Goal: Transaction & Acquisition: Book appointment/travel/reservation

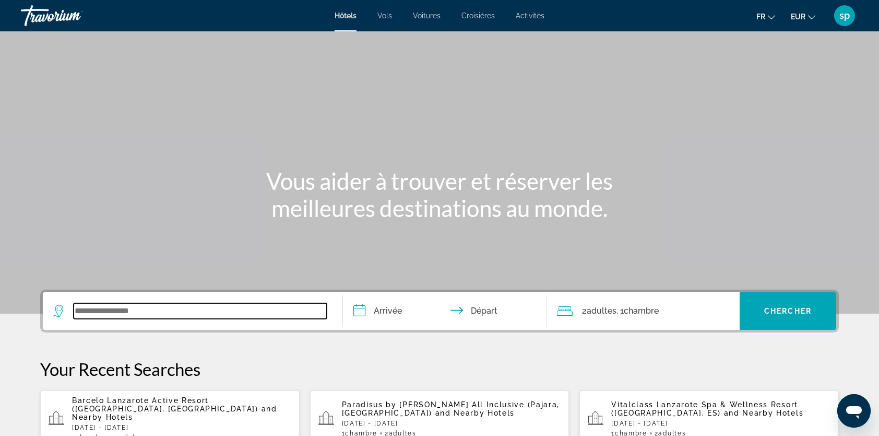
click at [188, 309] on input "Search widget" at bounding box center [200, 311] width 253 height 16
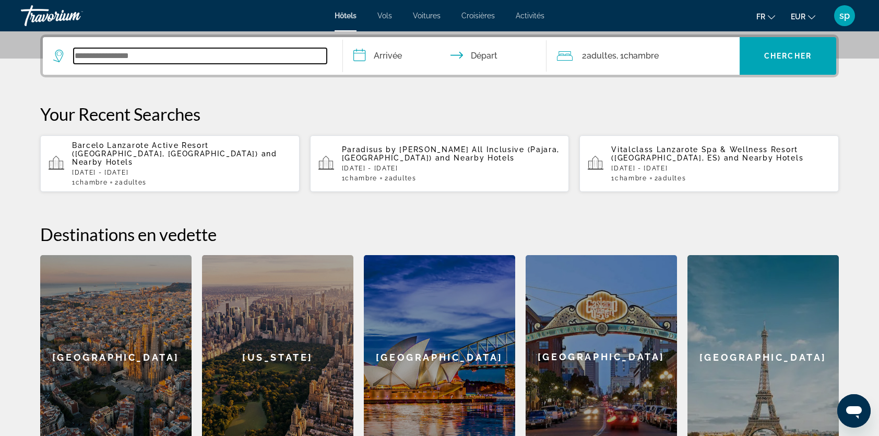
scroll to position [255, 0]
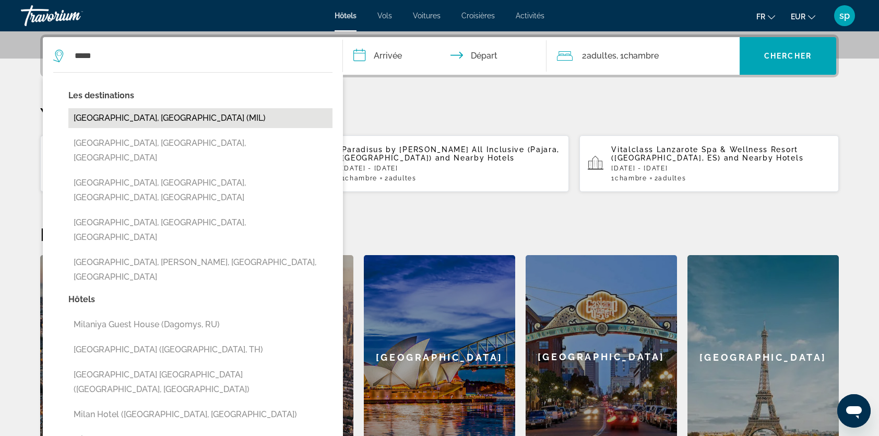
click at [137, 117] on button "[GEOGRAPHIC_DATA], [GEOGRAPHIC_DATA] (MIL)" at bounding box center [200, 118] width 264 height 20
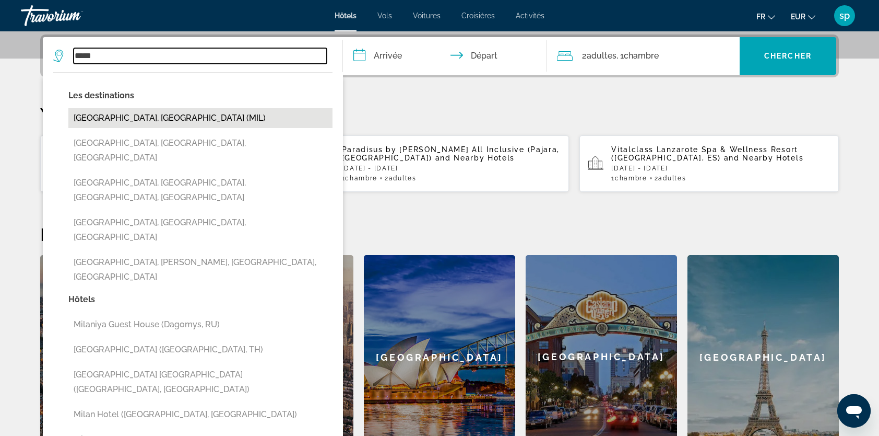
type input "**********"
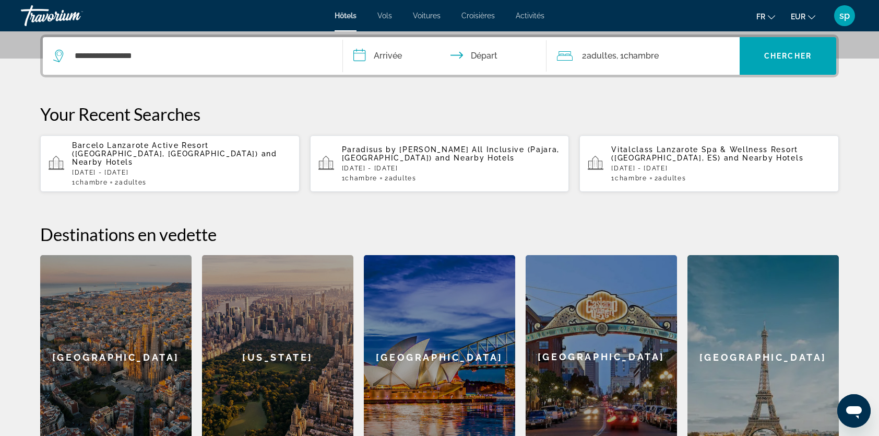
click at [393, 62] on input "**********" at bounding box center [447, 57] width 208 height 41
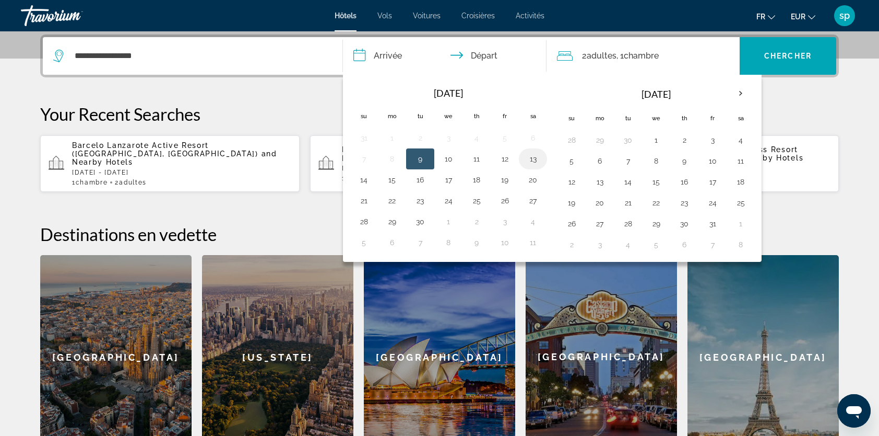
click at [530, 157] on button "13" at bounding box center [533, 158] width 17 height 15
click at [387, 176] on button "15" at bounding box center [392, 179] width 17 height 15
type input "**********"
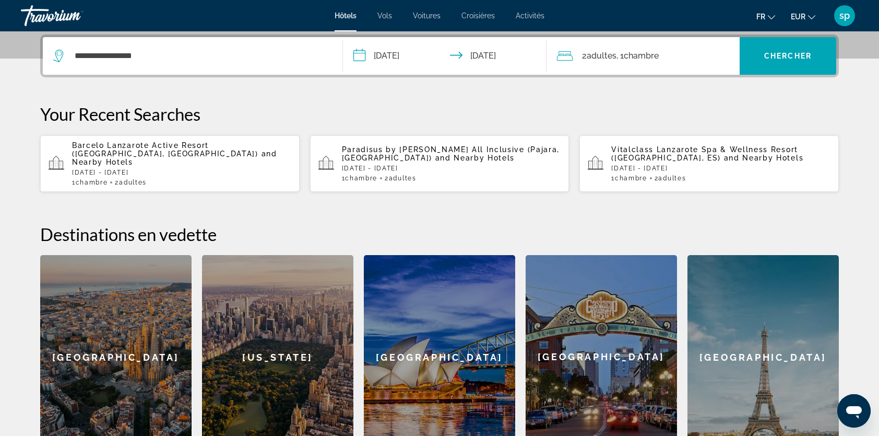
click at [612, 61] on span "2 Adulte Adultes" at bounding box center [599, 56] width 34 height 15
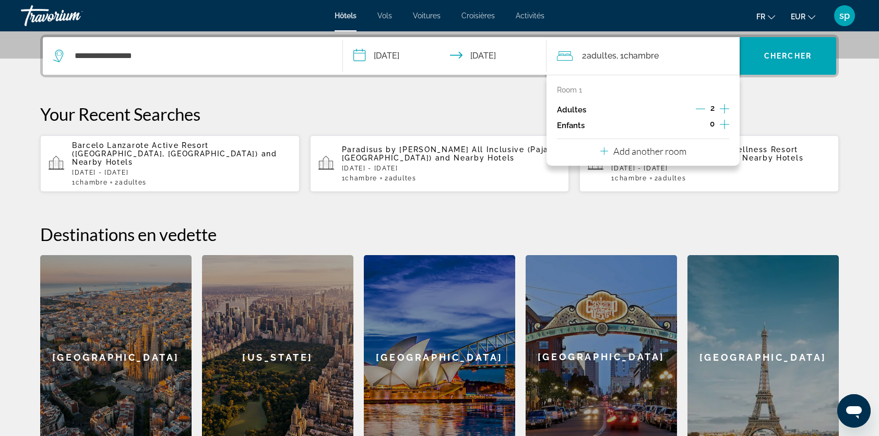
click at [722, 122] on icon "Increment children" at bounding box center [724, 124] width 9 height 13
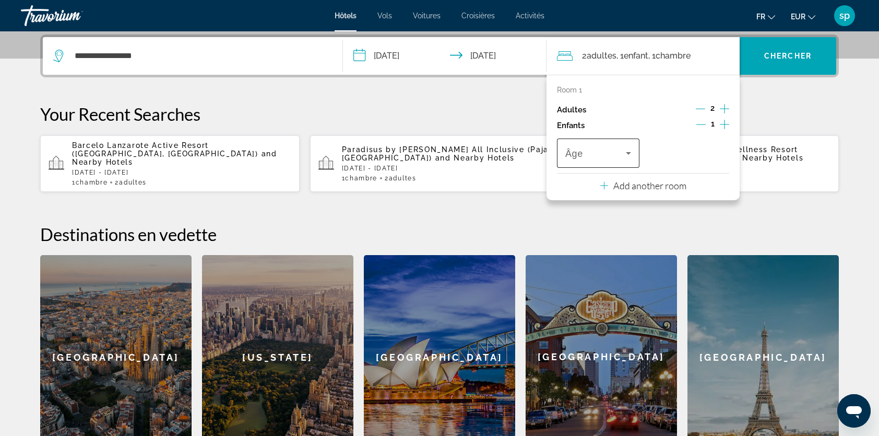
click at [596, 151] on span "Travelers: 2 adults, 1 child" at bounding box center [596, 153] width 61 height 13
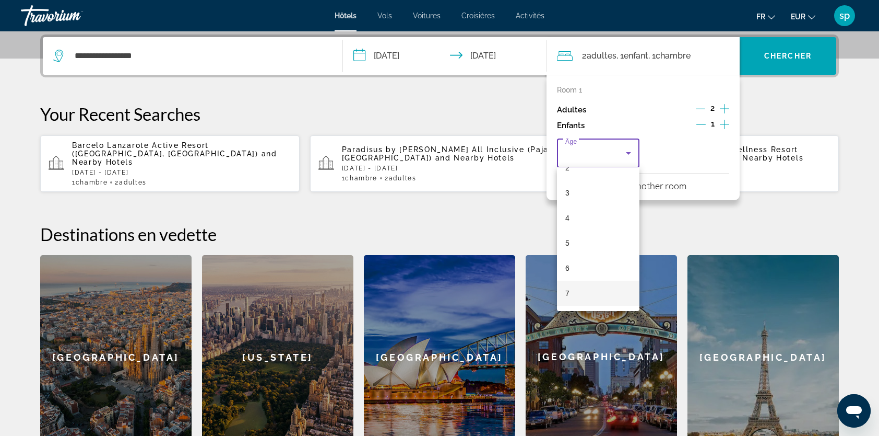
scroll to position [104, 0]
drag, startPoint x: 577, startPoint y: 260, endPoint x: 595, endPoint y: 247, distance: 22.9
click at [577, 260] on mat-option "7" at bounding box center [598, 254] width 83 height 25
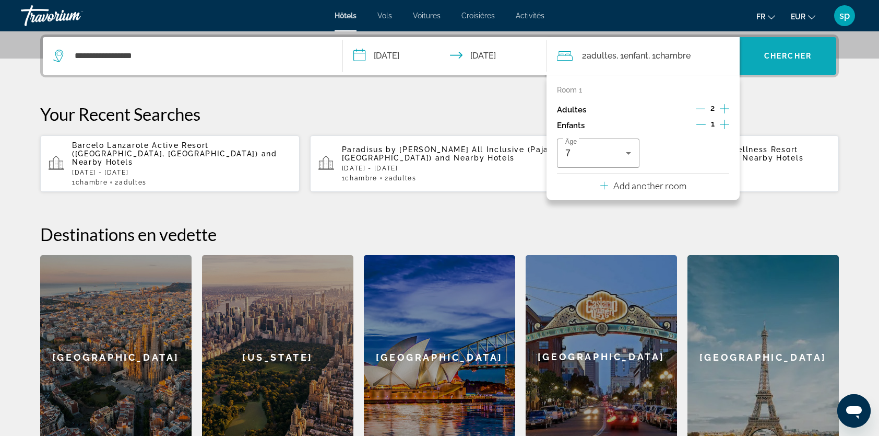
click at [772, 55] on span "Chercher" at bounding box center [789, 56] width 48 height 8
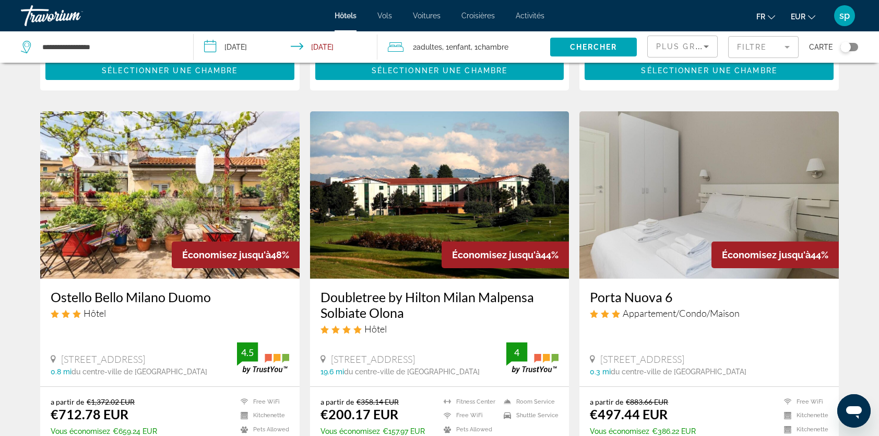
scroll to position [366, 0]
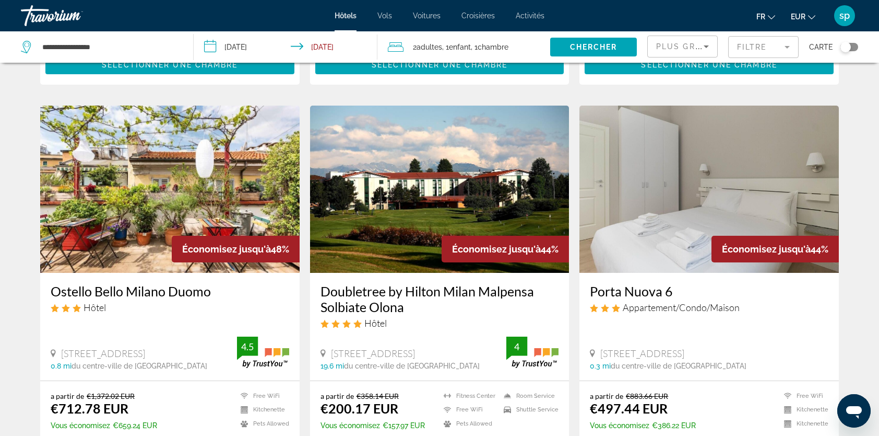
click at [766, 50] on mat-form-field "Filtre" at bounding box center [764, 47] width 71 height 22
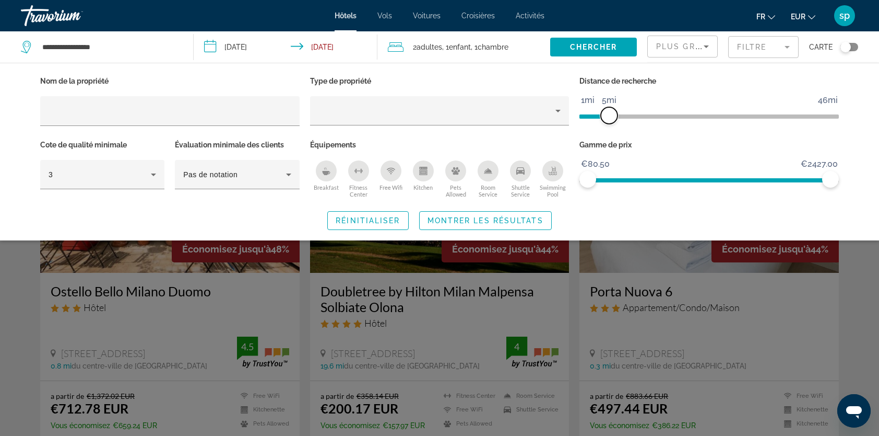
drag, startPoint x: 746, startPoint y: 112, endPoint x: 612, endPoint y: 124, distance: 134.3
click at [612, 124] on div "Distance de recherche 1mi 46mi 5mi" at bounding box center [709, 106] width 270 height 64
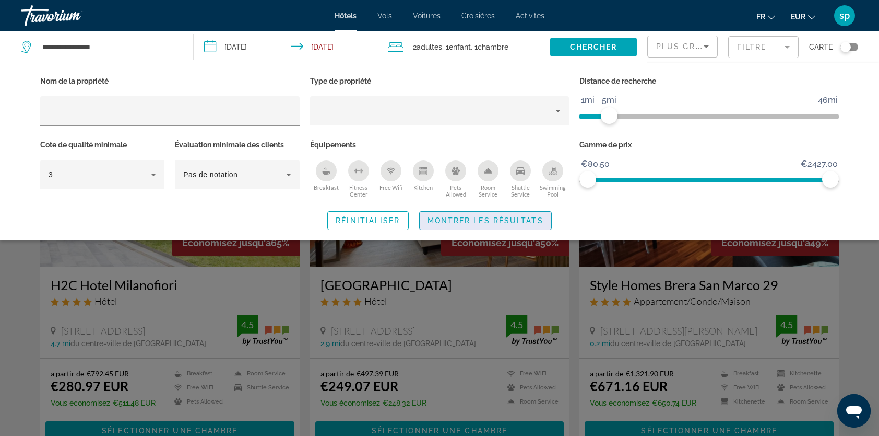
click at [494, 220] on span "Montrer les résultats" at bounding box center [486, 220] width 116 height 8
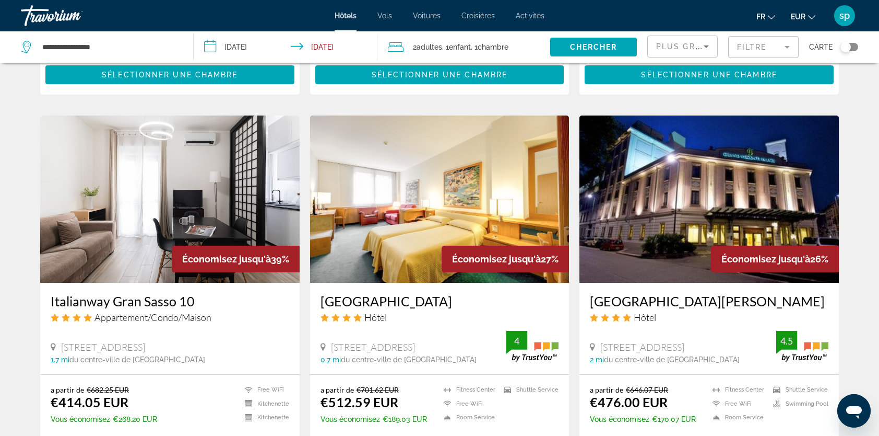
scroll to position [731, 0]
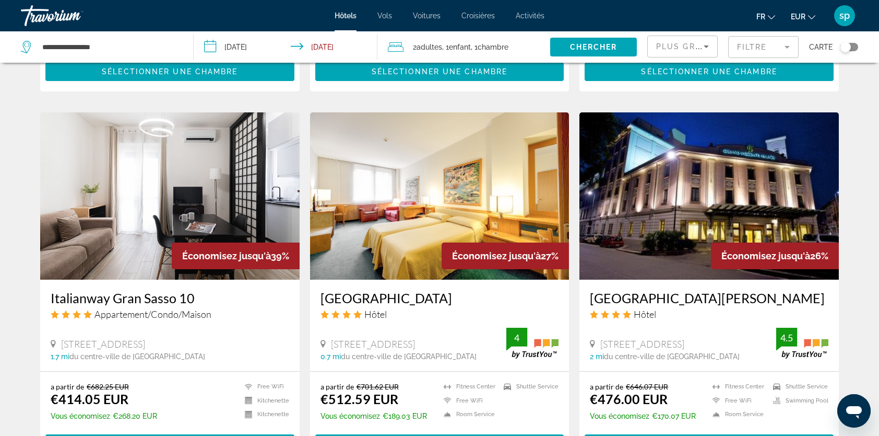
click at [671, 53] on div "Plus grandes économies" at bounding box center [682, 50] width 53 height 29
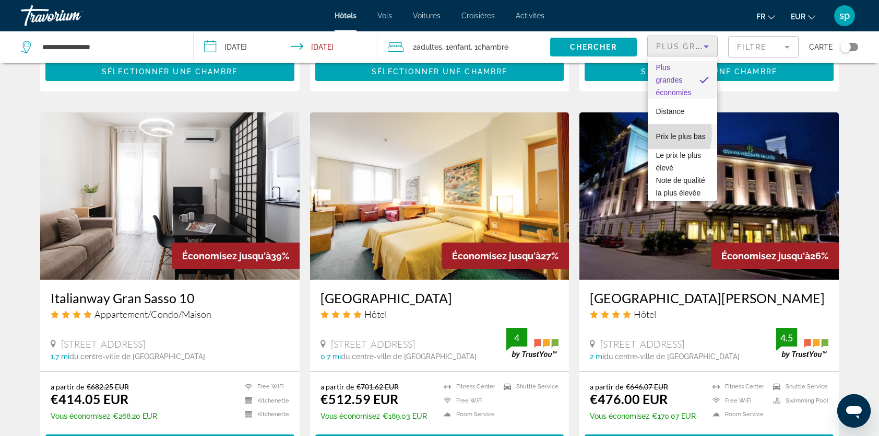
click at [664, 134] on span "Prix le plus bas" at bounding box center [681, 136] width 50 height 8
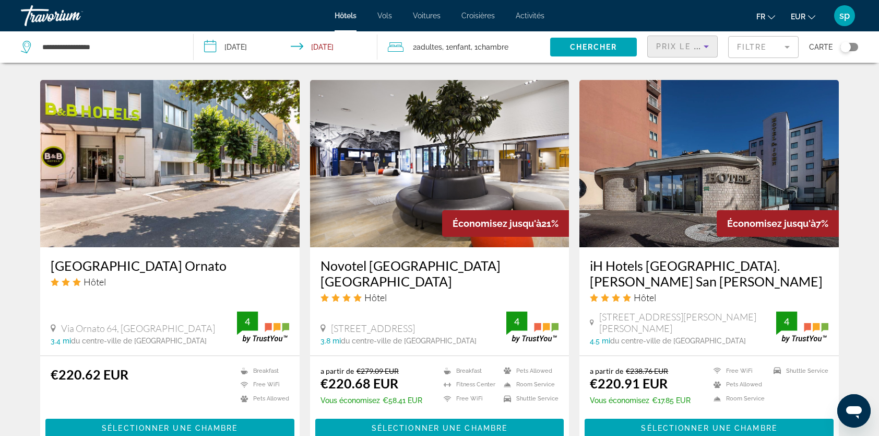
scroll to position [783, 0]
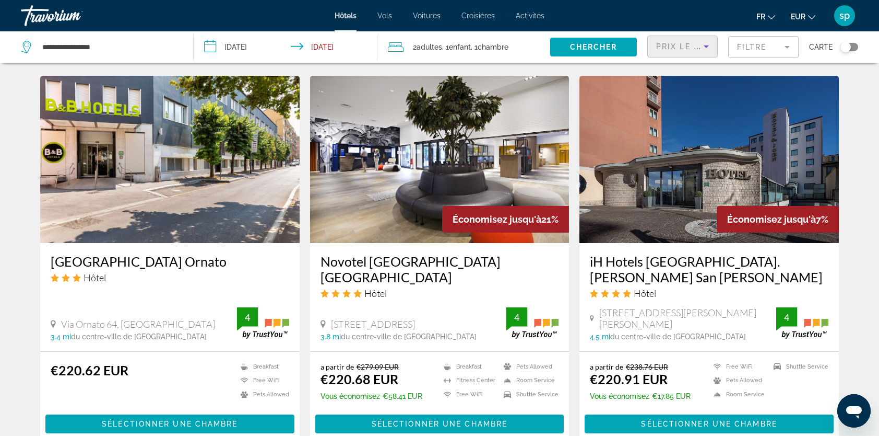
click at [462, 157] on img "Main content" at bounding box center [440, 159] width 260 height 167
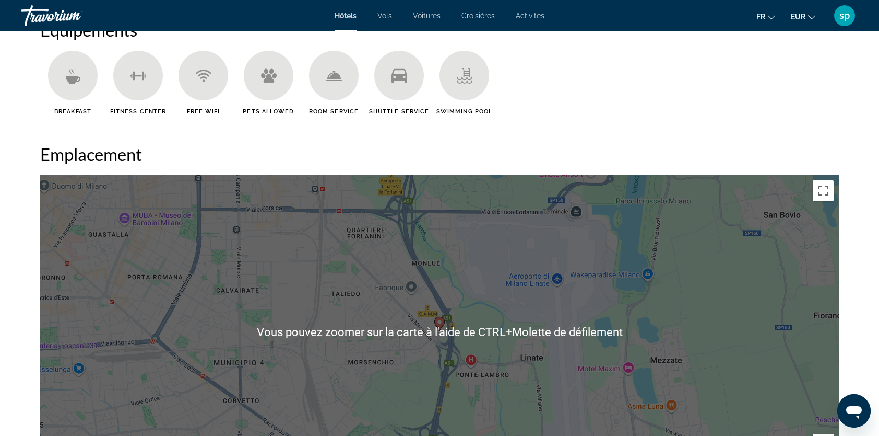
scroll to position [940, 0]
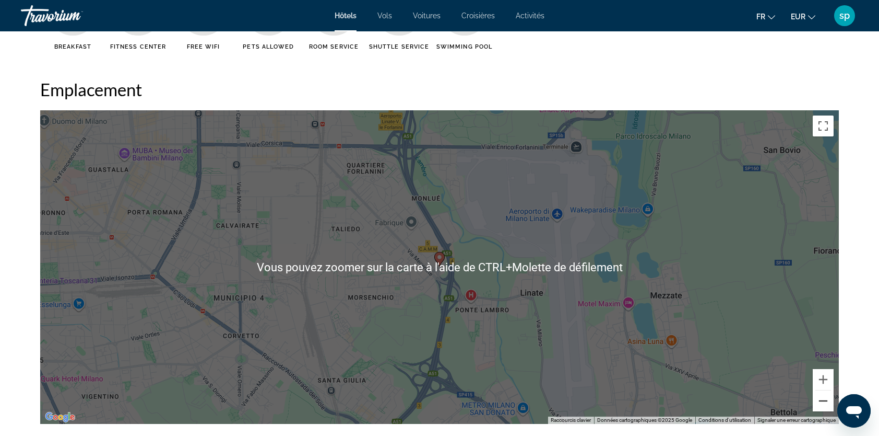
click at [829, 406] on button "Zoom arrière" at bounding box center [823, 400] width 21 height 21
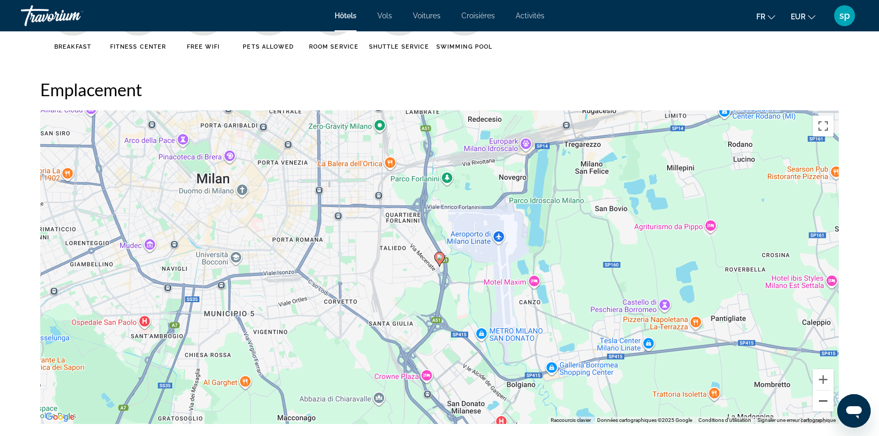
click at [828, 406] on button "Zoom arrière" at bounding box center [823, 400] width 21 height 21
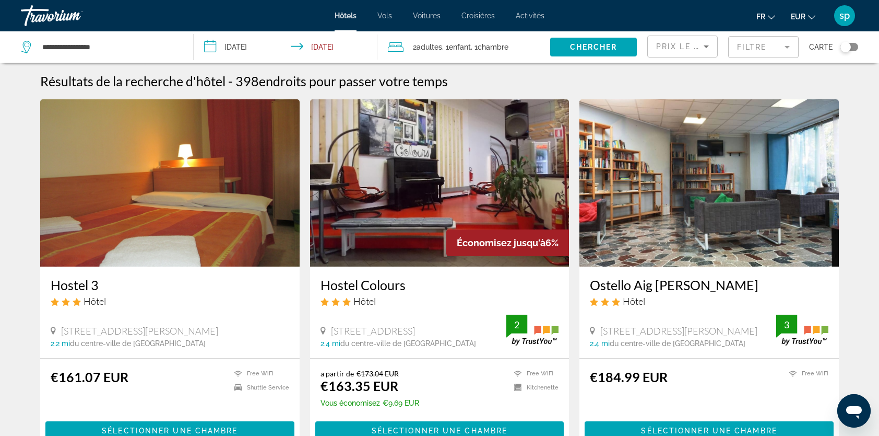
click at [747, 48] on mat-form-field "Filtre" at bounding box center [764, 47] width 71 height 22
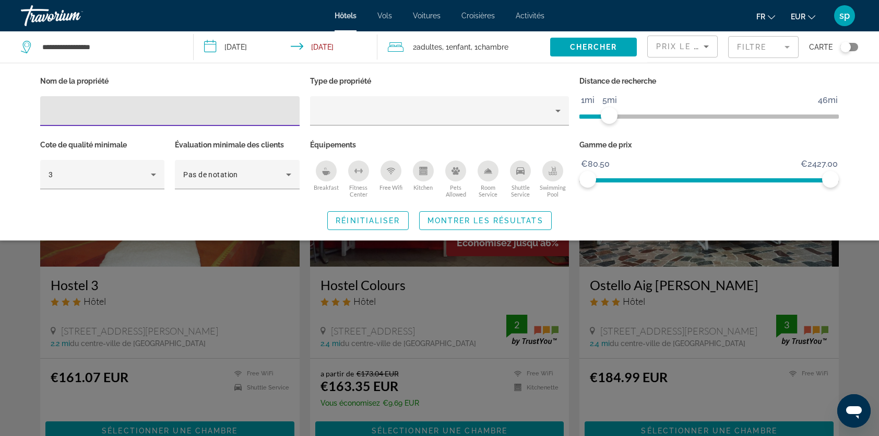
click at [831, 168] on span "€2427.00" at bounding box center [820, 164] width 40 height 16
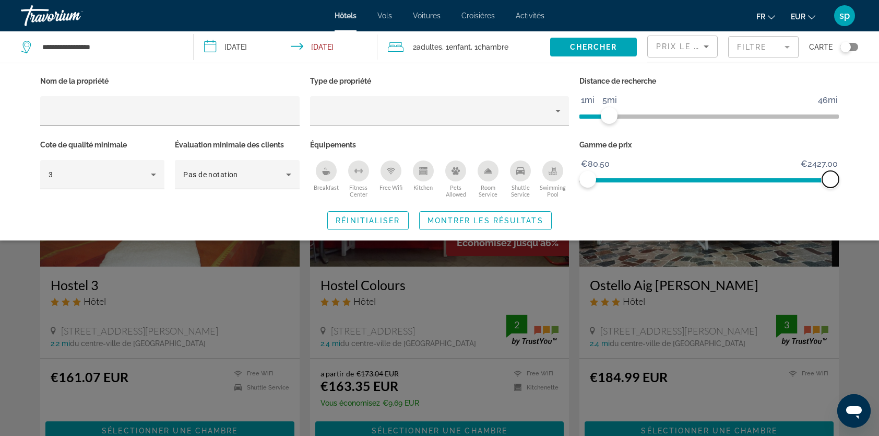
click at [829, 171] on span "ngx-slider-max" at bounding box center [831, 179] width 17 height 17
drag, startPoint x: 831, startPoint y: 176, endPoint x: 596, endPoint y: 207, distance: 236.6
click at [596, 207] on div "Nom de la propriété Type de propriété Distance de recherche 1mi 46mi 5mi Cote d…" at bounding box center [439, 152] width 841 height 156
drag, startPoint x: 595, startPoint y: 179, endPoint x: 603, endPoint y: 179, distance: 7.3
click at [603, 179] on span "ngx-slider-max" at bounding box center [602, 179] width 17 height 17
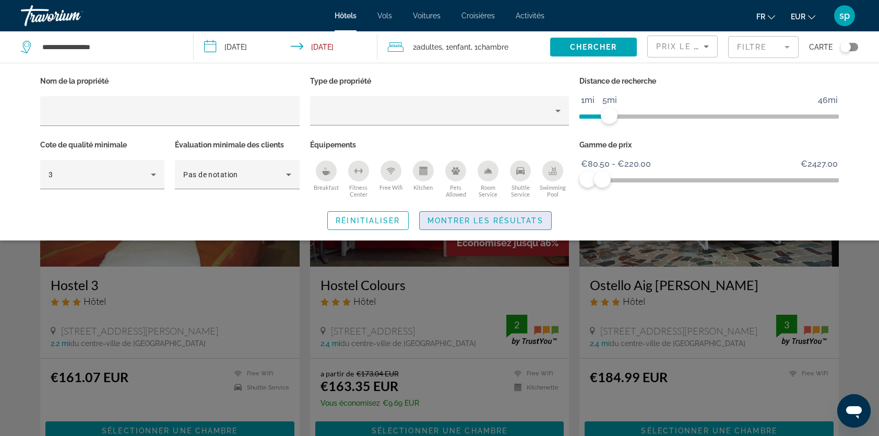
click at [518, 221] on span "Montrer les résultats" at bounding box center [486, 220] width 116 height 8
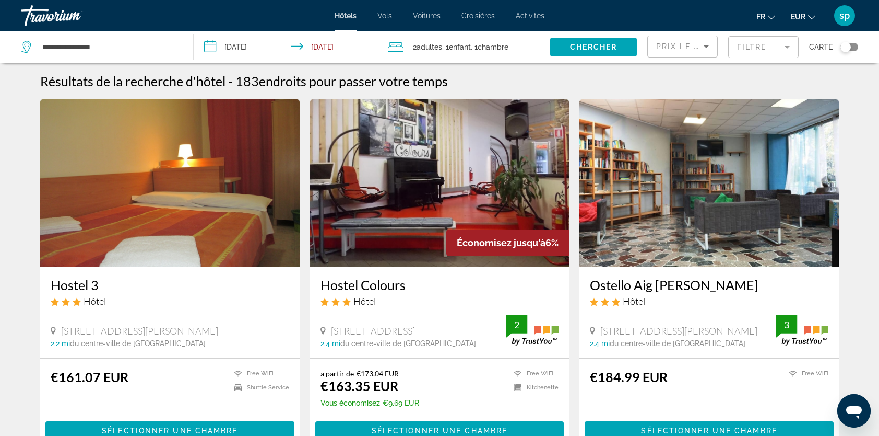
click at [855, 42] on button "Toggle map" at bounding box center [846, 46] width 26 height 9
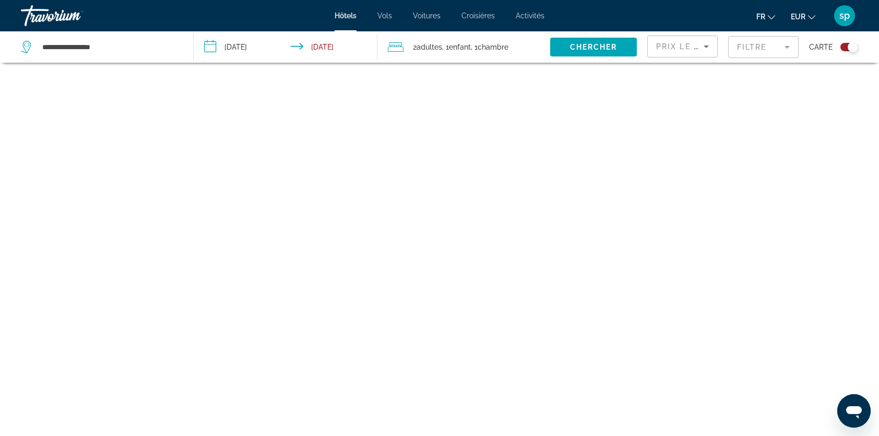
scroll to position [63, 0]
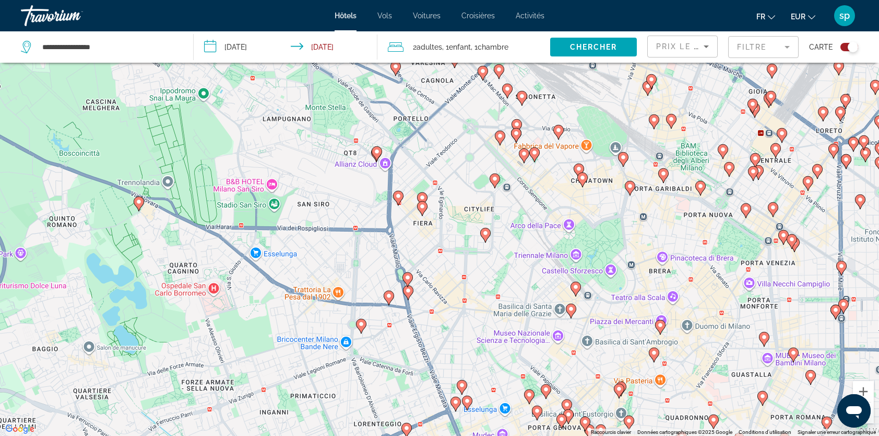
drag, startPoint x: 386, startPoint y: 202, endPoint x: 438, endPoint y: 270, distance: 85.8
click at [441, 274] on div "Pour activer le glissement avec le clavier, appuyez sur Alt+Entrée. Une fois ce…" at bounding box center [439, 218] width 879 height 436
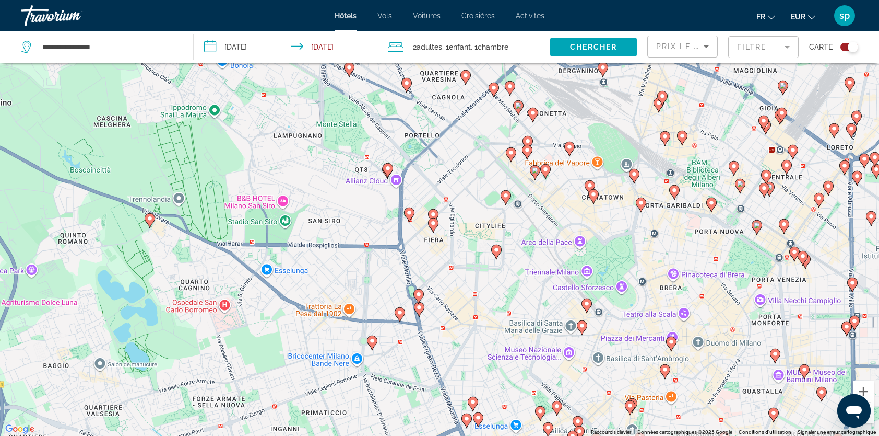
click at [408, 213] on image "Main content" at bounding box center [409, 212] width 6 height 6
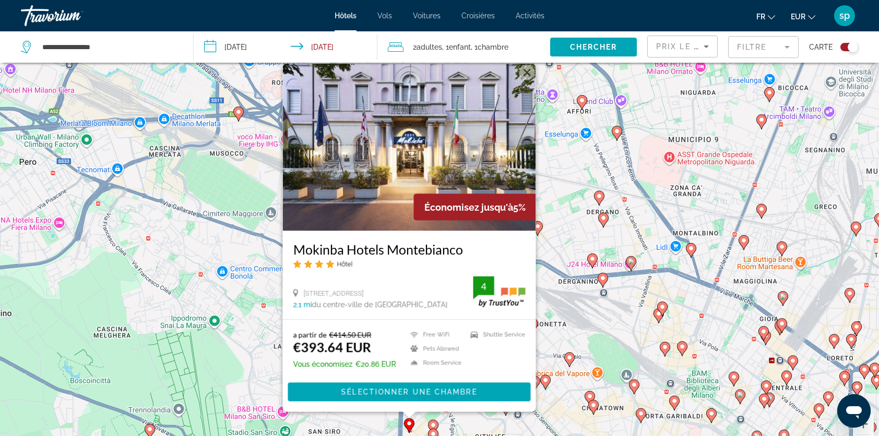
scroll to position [0, 0]
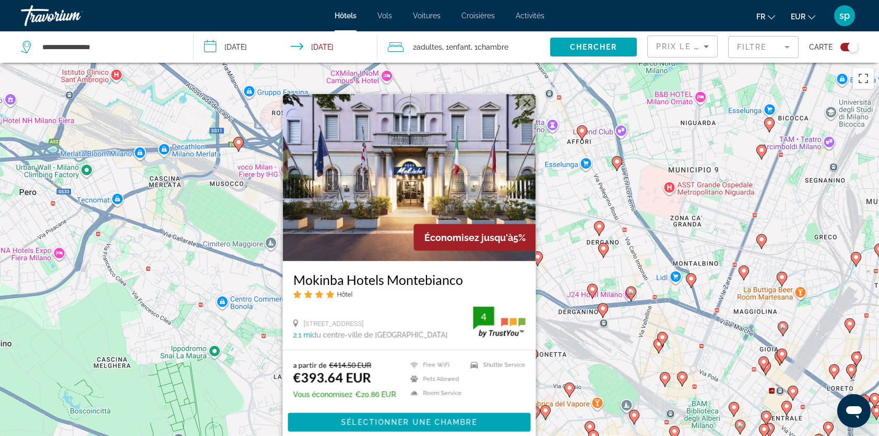
click at [529, 100] on button "Fermer" at bounding box center [528, 103] width 16 height 16
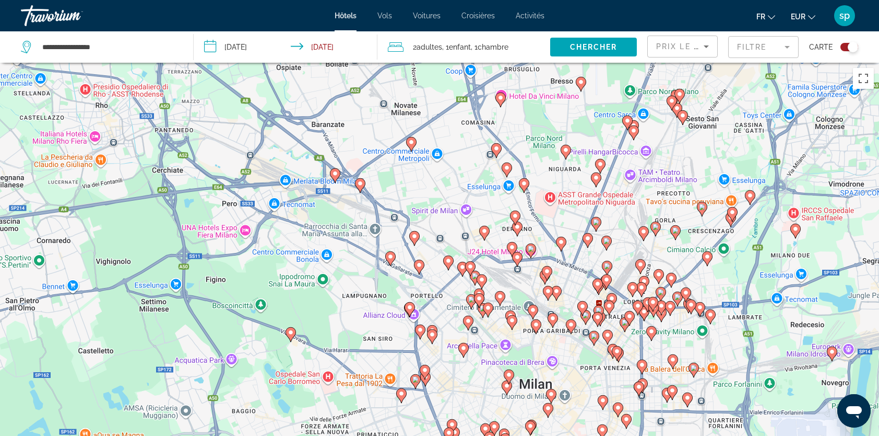
drag, startPoint x: 461, startPoint y: 349, endPoint x: 439, endPoint y: 247, distance: 105.3
click at [439, 247] on div "Pour naviguer, appuyez sur les touches fléchées. Pour activer le glissement ave…" at bounding box center [439, 281] width 879 height 436
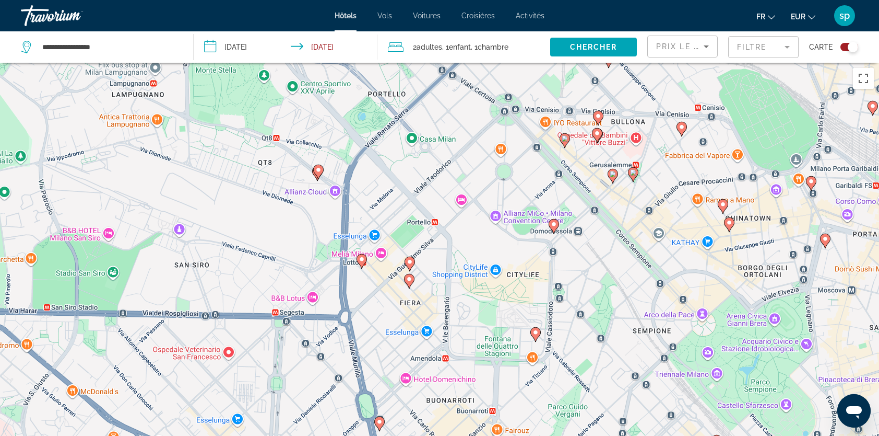
drag, startPoint x: 408, startPoint y: 333, endPoint x: 459, endPoint y: 367, distance: 60.5
click at [459, 367] on div "Pour activer le glissement avec le clavier, appuyez sur Alt+Entrée. Une fois ce…" at bounding box center [439, 281] width 879 height 436
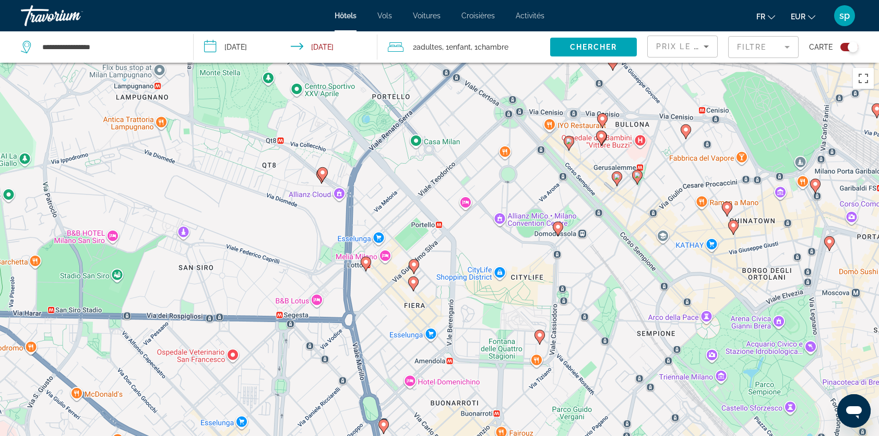
click at [414, 263] on image "Main content" at bounding box center [414, 264] width 6 height 6
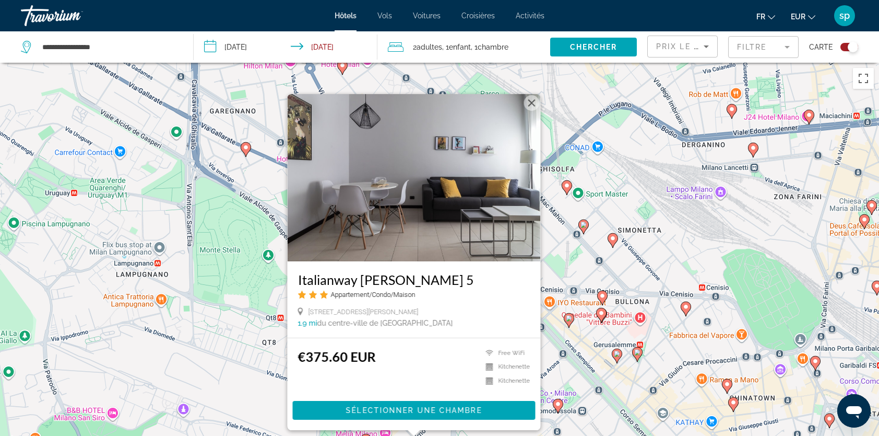
click at [531, 101] on button "Fermer" at bounding box center [532, 103] width 16 height 16
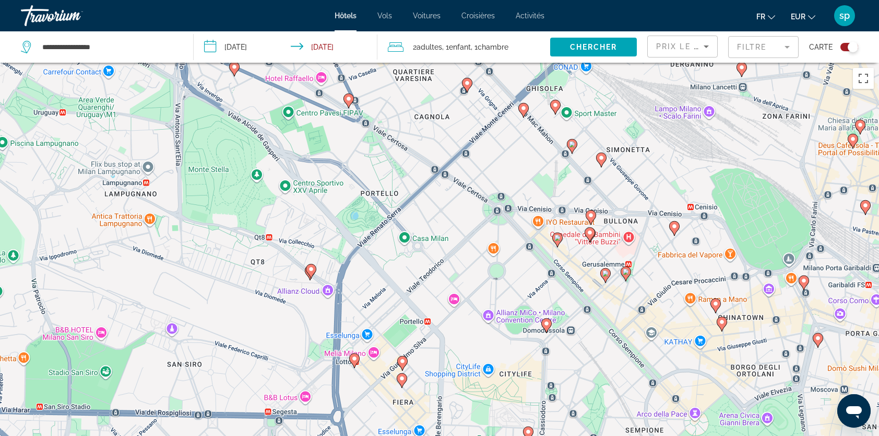
drag, startPoint x: 453, startPoint y: 373, endPoint x: 442, endPoint y: 254, distance: 119.1
click at [442, 254] on div "Pour activer le glissement avec le clavier, appuyez sur Alt+Entrée. Une fois ce…" at bounding box center [439, 281] width 879 height 436
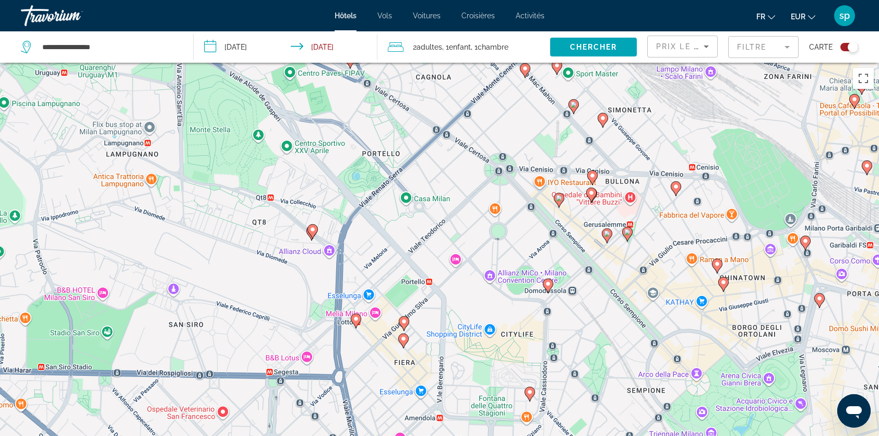
click at [405, 343] on icon "Main content" at bounding box center [403, 341] width 9 height 14
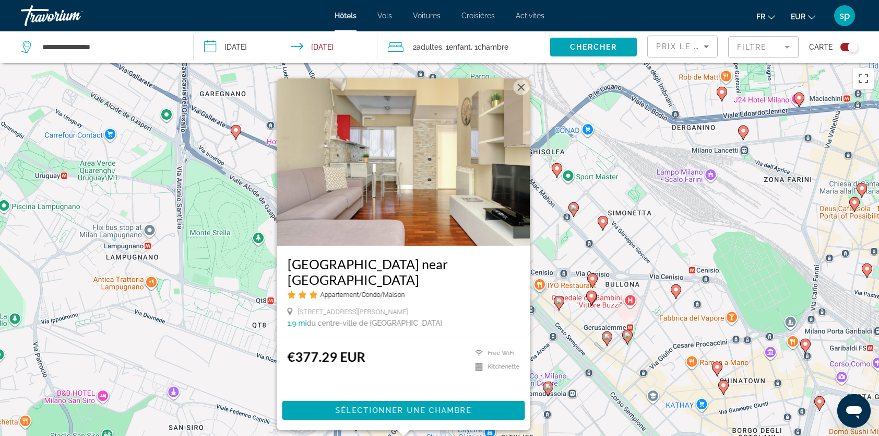
click at [523, 95] on button "Fermer" at bounding box center [522, 87] width 16 height 16
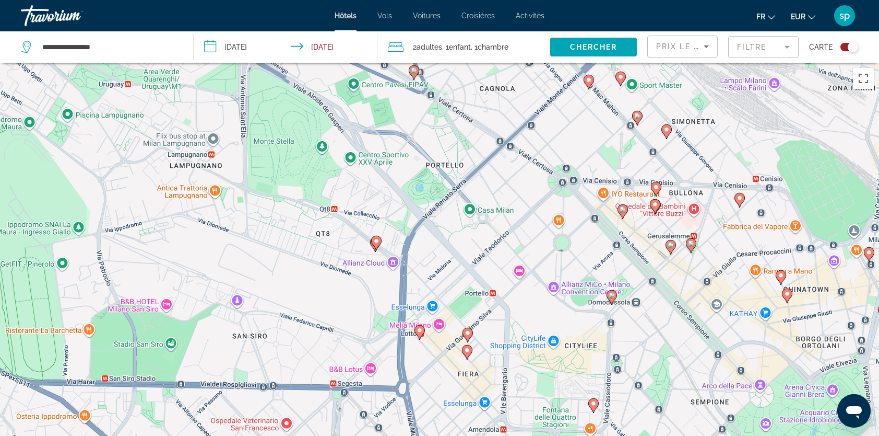
drag, startPoint x: 445, startPoint y: 297, endPoint x: 482, endPoint y: 252, distance: 57.9
click at [482, 252] on div "Pour activer le glissement avec le clavier, appuyez sur Alt+Entrée. Une fois ce…" at bounding box center [439, 281] width 879 height 436
click at [375, 244] on icon "Main content" at bounding box center [376, 243] width 9 height 14
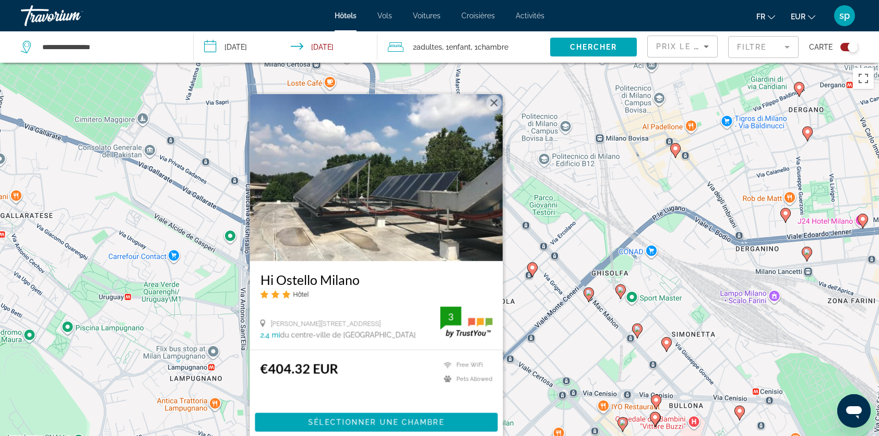
click at [495, 103] on button "Fermer" at bounding box center [495, 103] width 16 height 16
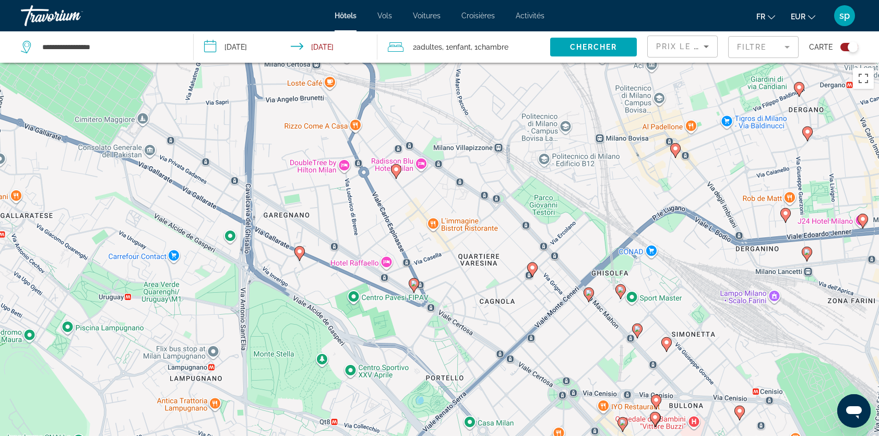
click at [770, 48] on mat-form-field "Filtre" at bounding box center [764, 47] width 71 height 22
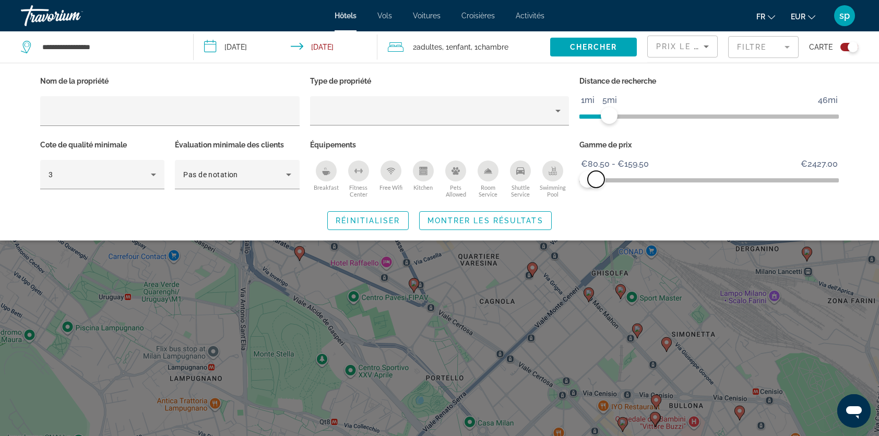
click at [596, 175] on span "ngx-slider-max" at bounding box center [596, 179] width 17 height 17
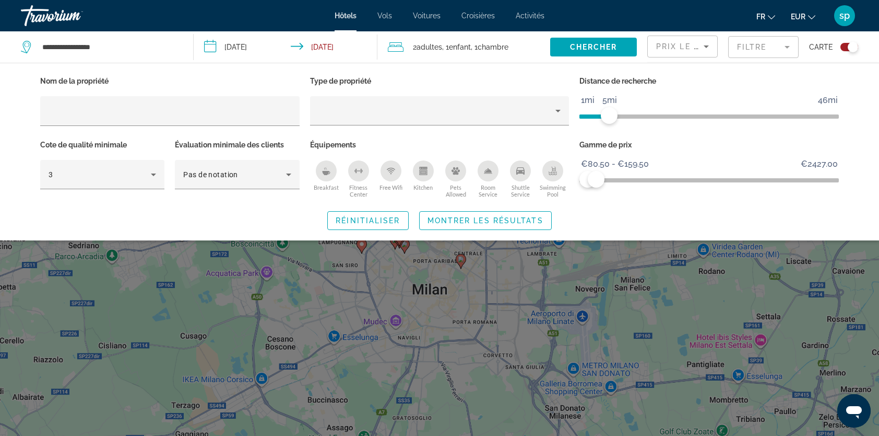
click at [529, 229] on span "Search widget" at bounding box center [486, 220] width 132 height 25
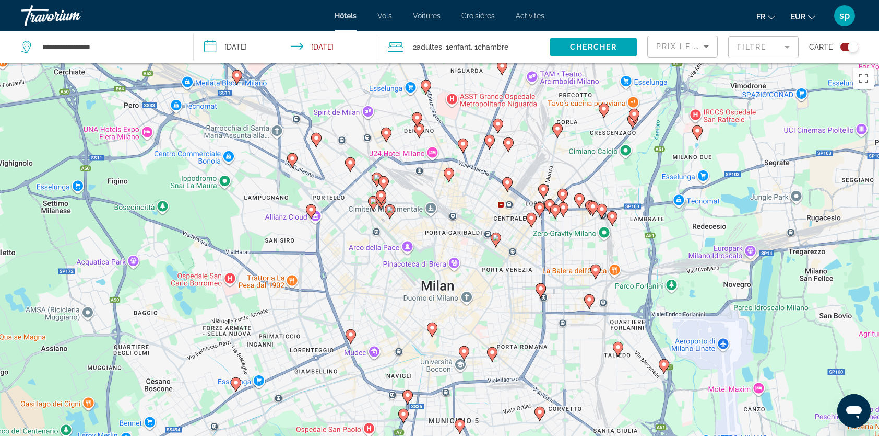
drag, startPoint x: 416, startPoint y: 234, endPoint x: 450, endPoint y: 260, distance: 42.6
click at [450, 260] on div "Pour activer le glissement avec le clavier, appuyez sur Alt+Entrée. Une fois ce…" at bounding box center [439, 281] width 879 height 436
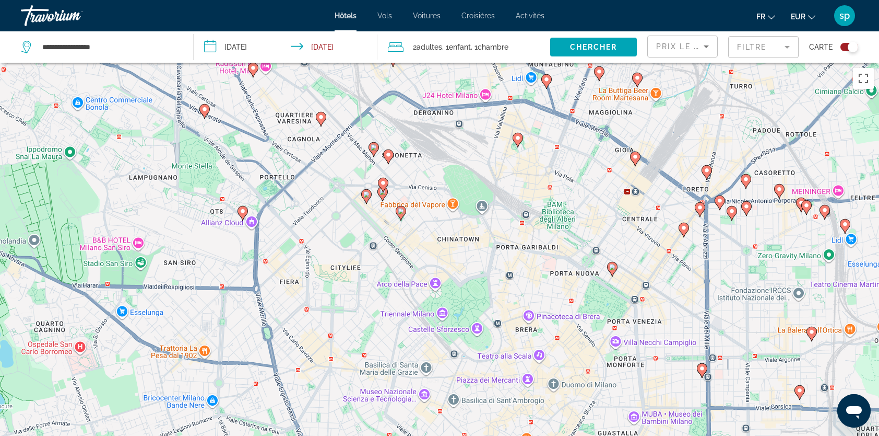
drag, startPoint x: 462, startPoint y: 254, endPoint x: 471, endPoint y: 260, distance: 10.6
click at [471, 260] on div "Pour activer le glissement avec le clavier, appuyez sur Alt+Entrée. Une fois ce…" at bounding box center [439, 281] width 879 height 436
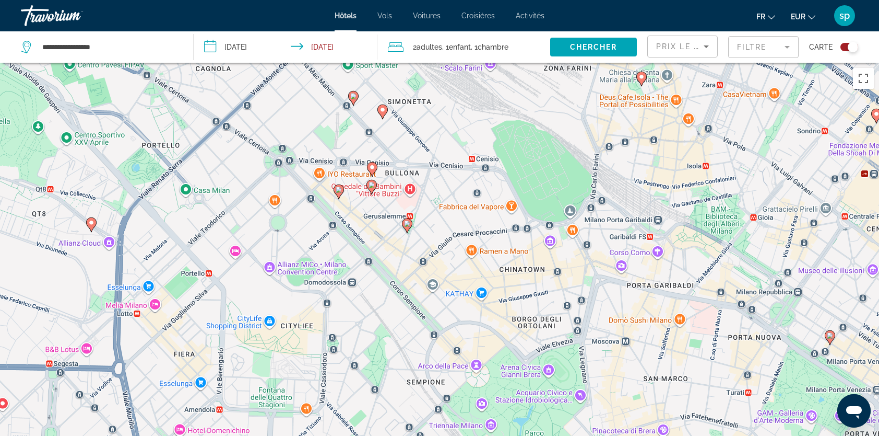
drag, startPoint x: 423, startPoint y: 257, endPoint x: 462, endPoint y: 289, distance: 50.8
click at [462, 289] on div "Pour activer le glissement avec le clavier, appuyez sur Alt+Entrée. Une fois ce…" at bounding box center [439, 281] width 879 height 436
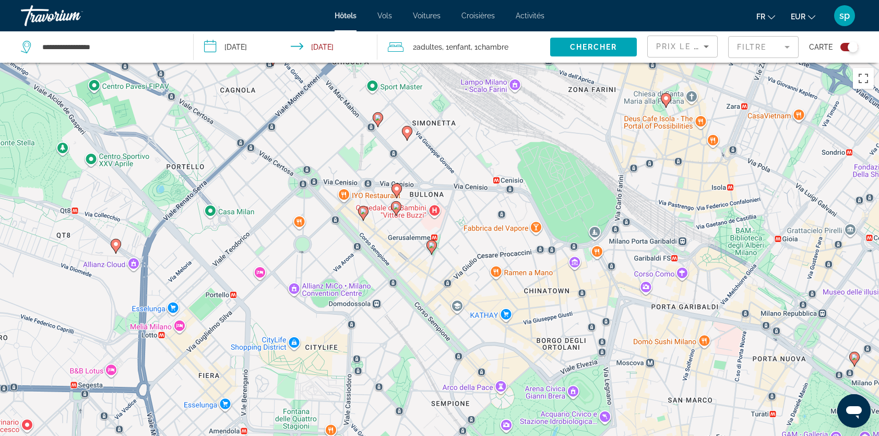
click at [433, 244] on image "Main content" at bounding box center [432, 245] width 6 height 6
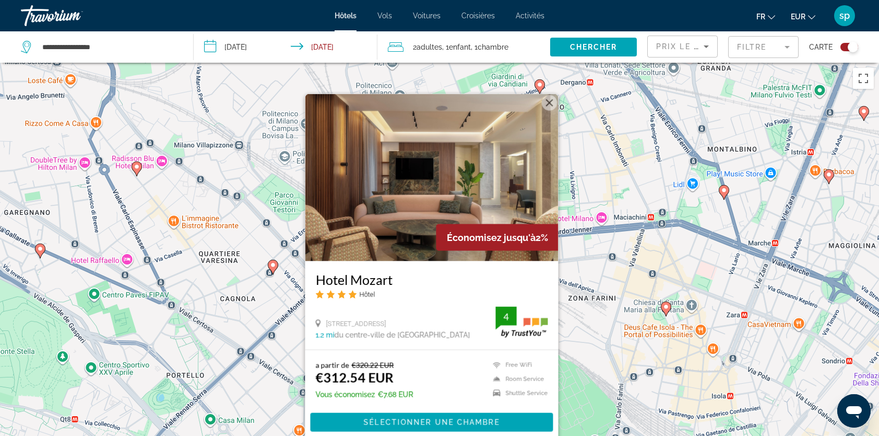
drag, startPoint x: 547, startPoint y: 101, endPoint x: 550, endPoint y: 112, distance: 11.9
click at [547, 101] on button "Fermer" at bounding box center [550, 103] width 16 height 16
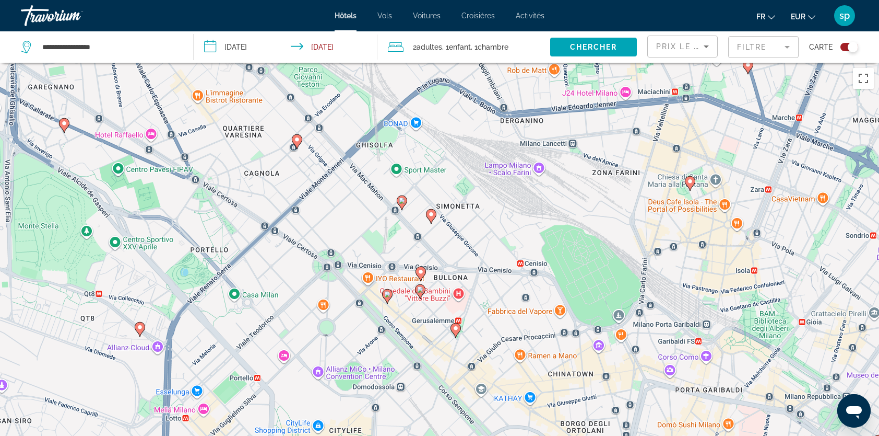
drag, startPoint x: 431, startPoint y: 389, endPoint x: 456, endPoint y: 249, distance: 142.1
click at [461, 242] on div "Pour activer le glissement avec le clavier, appuyez sur Alt+Entrée. Une fois ce…" at bounding box center [439, 281] width 879 height 436
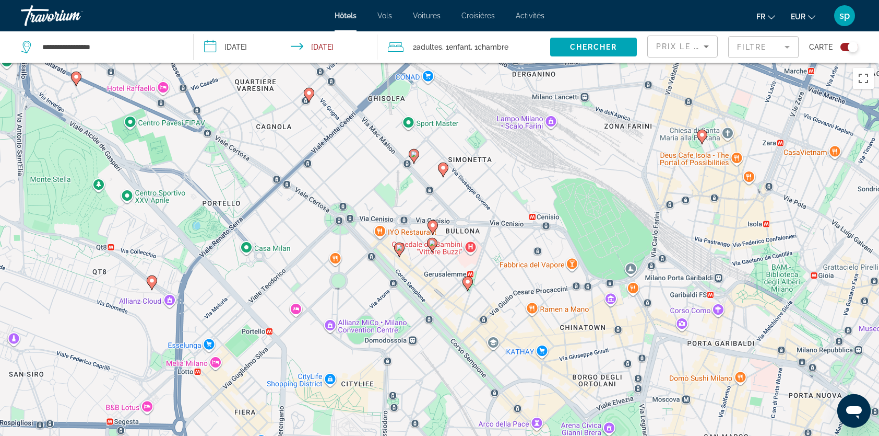
click at [400, 250] on image "Main content" at bounding box center [399, 247] width 6 height 6
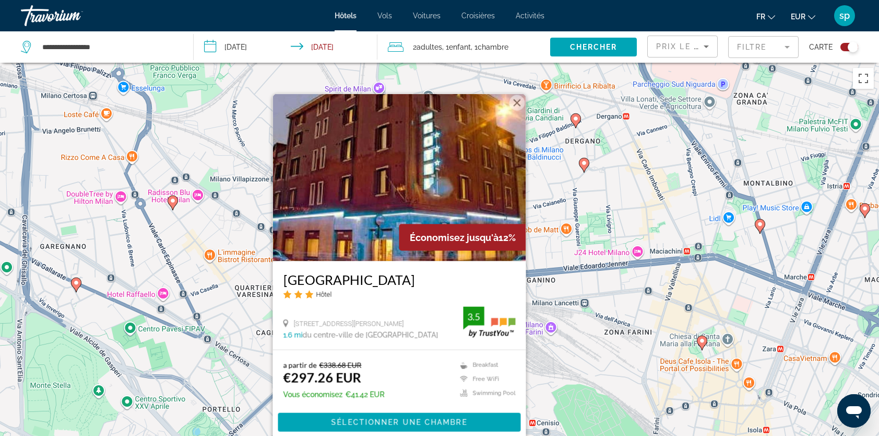
click at [521, 102] on button "Fermer" at bounding box center [518, 103] width 16 height 16
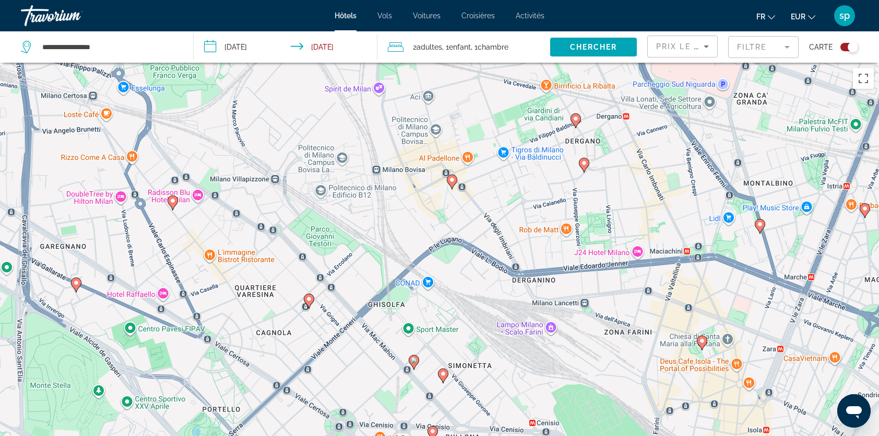
click at [415, 365] on icon "Main content" at bounding box center [413, 362] width 9 height 14
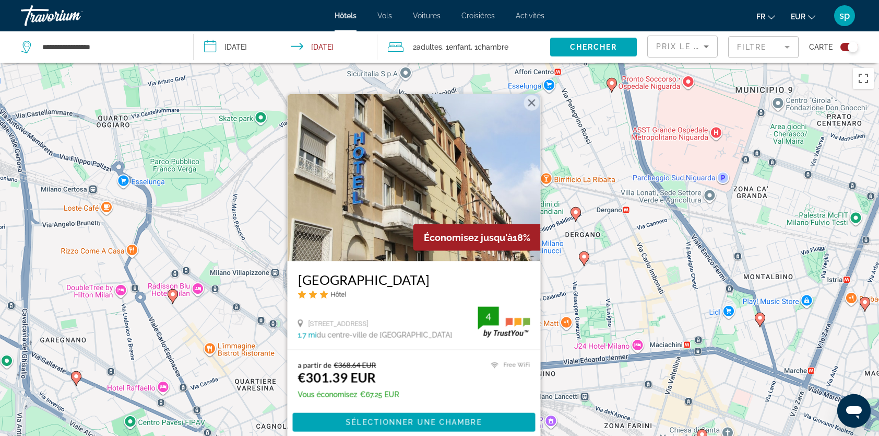
click at [533, 103] on button "Fermer" at bounding box center [532, 103] width 16 height 16
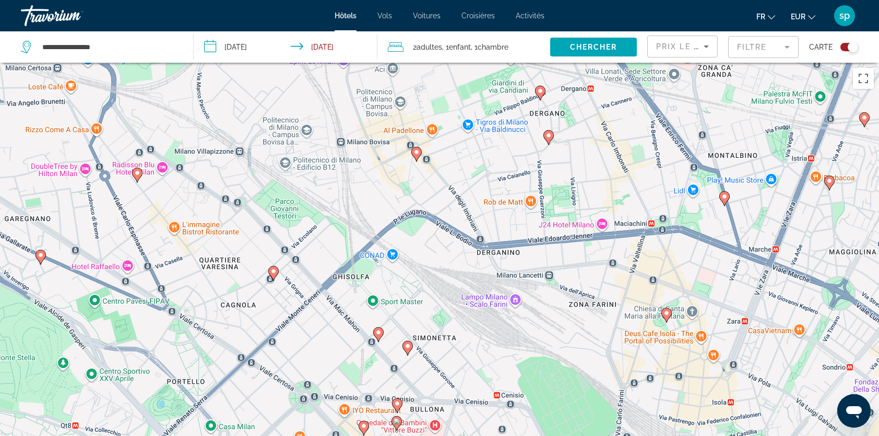
drag, startPoint x: 567, startPoint y: 396, endPoint x: 531, endPoint y: 270, distance: 131.1
click at [531, 271] on div "Pour activer le glissement avec le clavier, appuyez sur Alt+Entrée. Une fois ce…" at bounding box center [439, 281] width 879 height 436
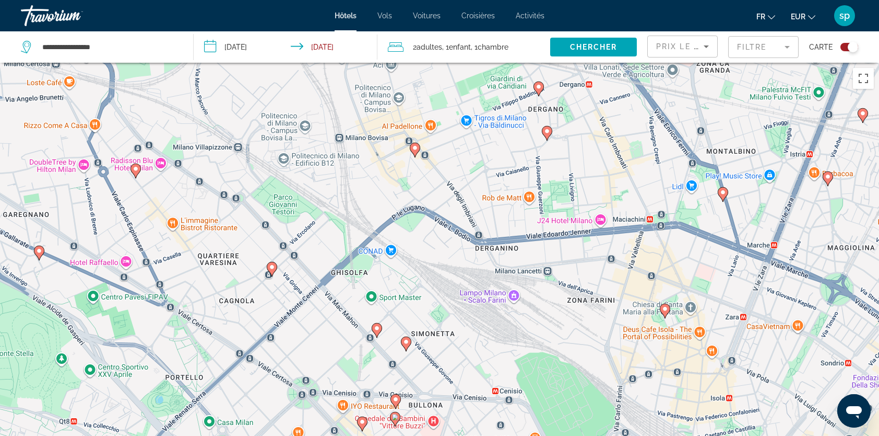
click at [380, 334] on gmp-advanced-marker "Main content" at bounding box center [377, 330] width 10 height 16
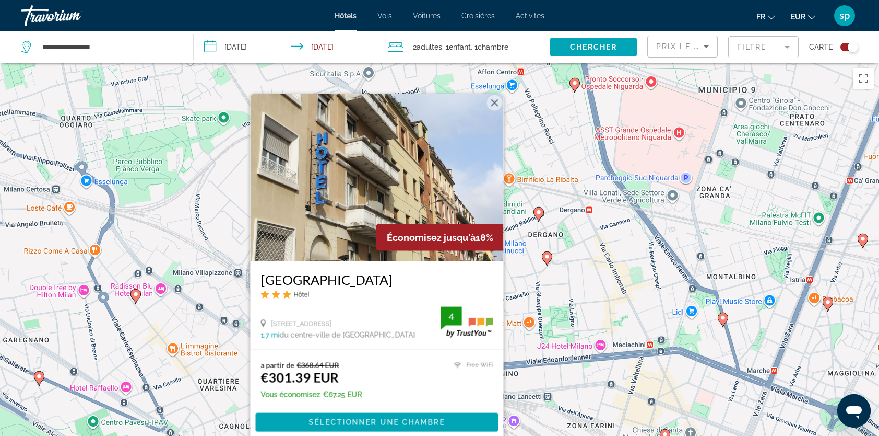
click at [493, 98] on button "Fermer" at bounding box center [495, 103] width 16 height 16
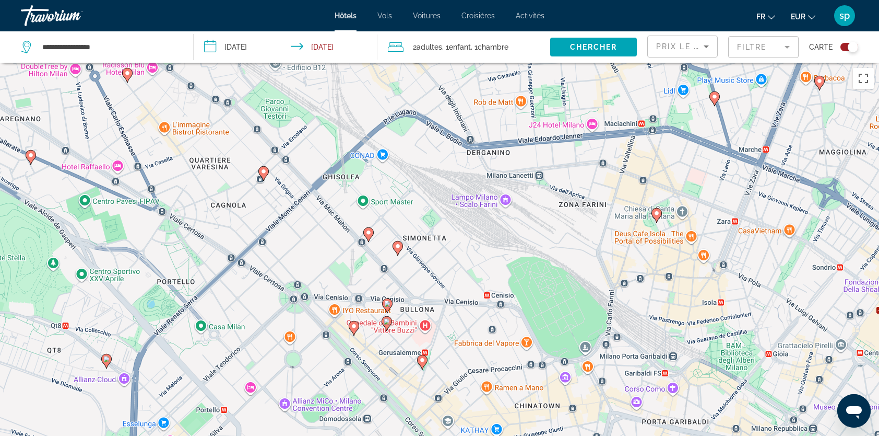
drag, startPoint x: 525, startPoint y: 395, endPoint x: 519, endPoint y: 174, distance: 221.0
click at [518, 172] on div "Pour activer le glissement avec le clavier, appuyez sur Alt+Entrée. Une fois ce…" at bounding box center [439, 281] width 879 height 436
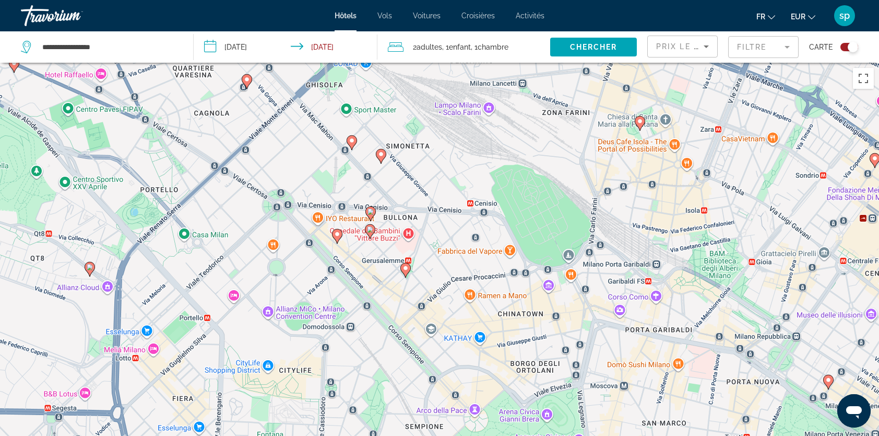
drag, startPoint x: 481, startPoint y: 362, endPoint x: 455, endPoint y: 266, distance: 99.4
click at [455, 268] on div "Pour activer le glissement avec le clavier, appuyez sur Alt+Entrée. Une fois ce…" at bounding box center [439, 281] width 879 height 436
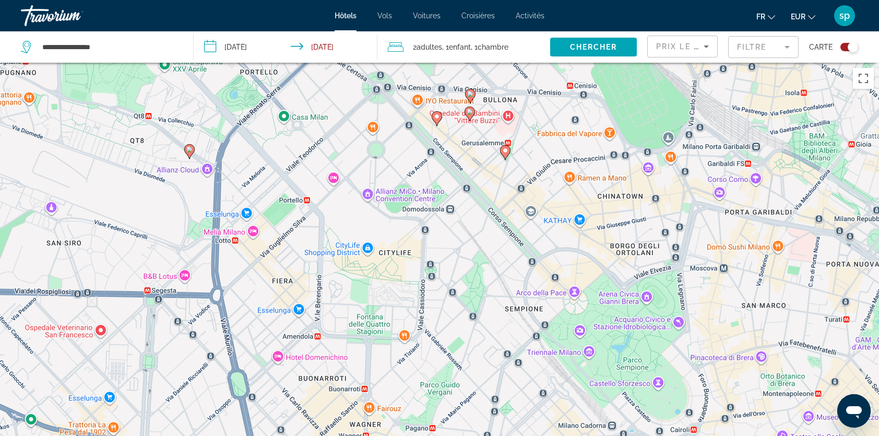
drag, startPoint x: 266, startPoint y: 312, endPoint x: 381, endPoint y: 245, distance: 132.9
click at [381, 245] on div "Pour activer le glissement avec le clavier, appuyez sur Alt+Entrée. Une fois ce…" at bounding box center [439, 281] width 879 height 436
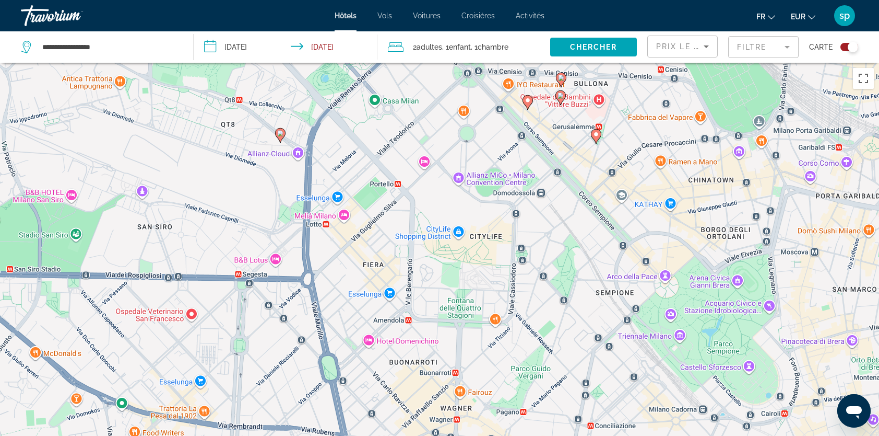
drag, startPoint x: 455, startPoint y: 219, endPoint x: 491, endPoint y: 281, distance: 71.4
click at [491, 281] on div "Pour activer le glissement avec le clavier, appuyez sur Alt+Entrée. Une fois ce…" at bounding box center [439, 281] width 879 height 436
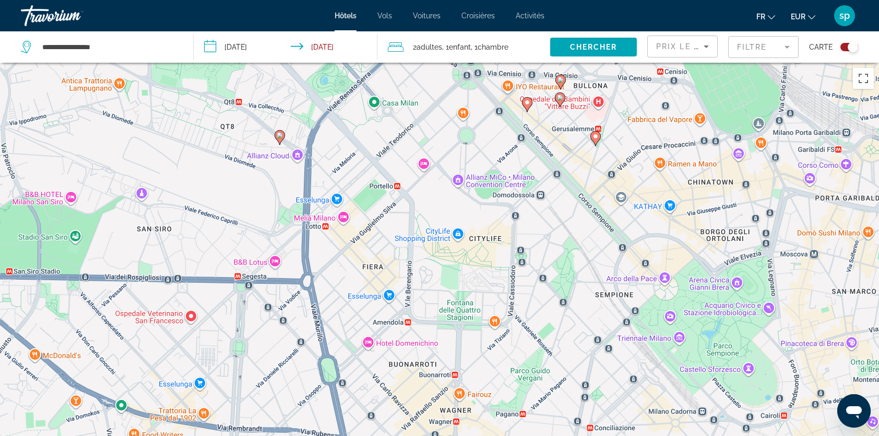
click at [595, 136] on image "Main content" at bounding box center [596, 136] width 6 height 6
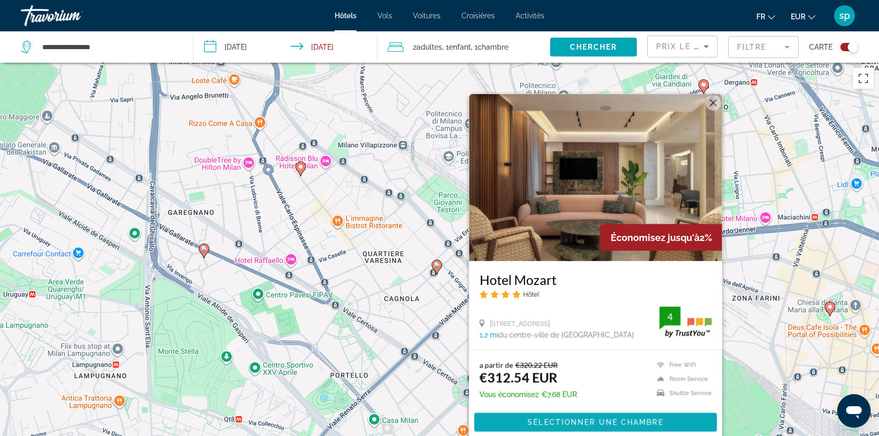
click at [564, 425] on span "Sélectionner une chambre" at bounding box center [596, 422] width 136 height 8
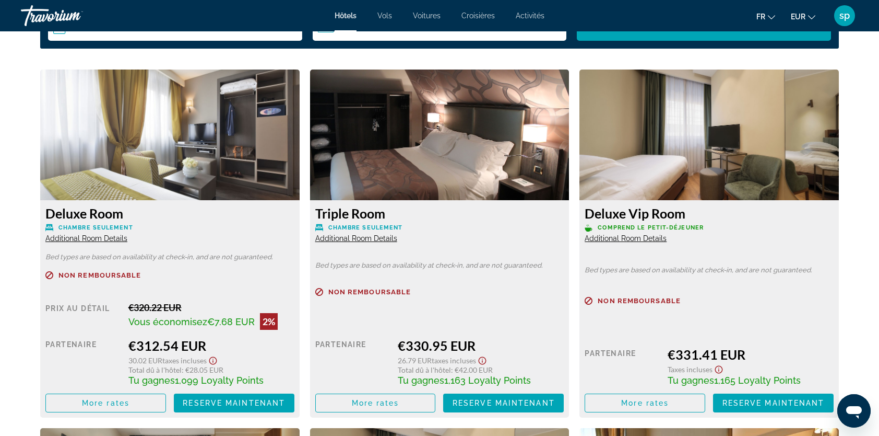
scroll to position [1358, 0]
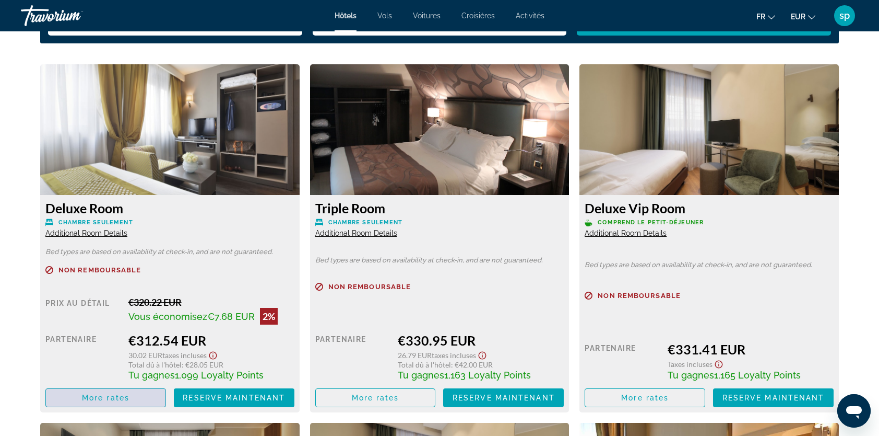
click at [110, 397] on span "More rates" at bounding box center [106, 397] width 48 height 8
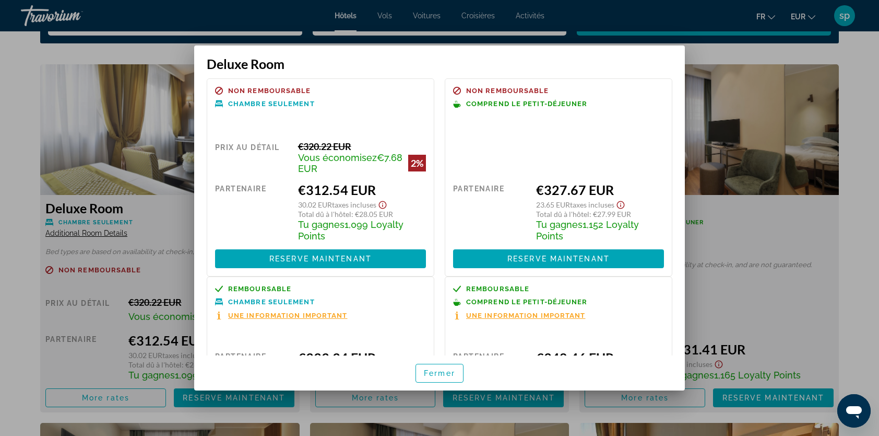
scroll to position [0, 0]
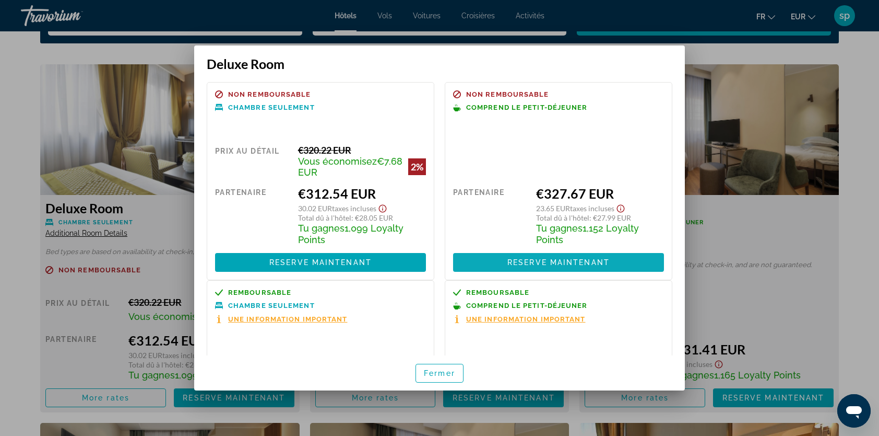
click at [529, 261] on span "Reserve maintenant" at bounding box center [559, 262] width 102 height 8
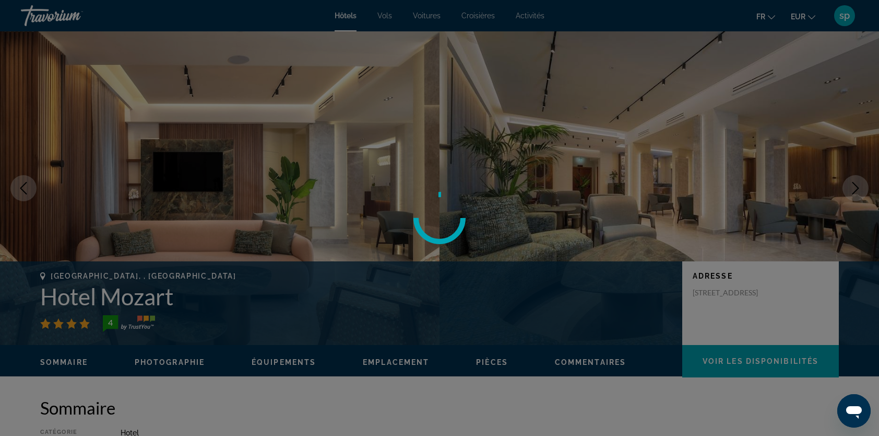
scroll to position [1358, 0]
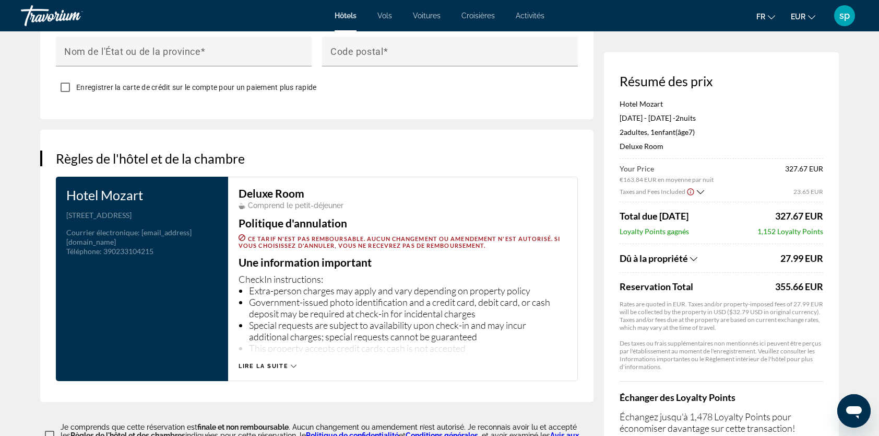
scroll to position [1397, 0]
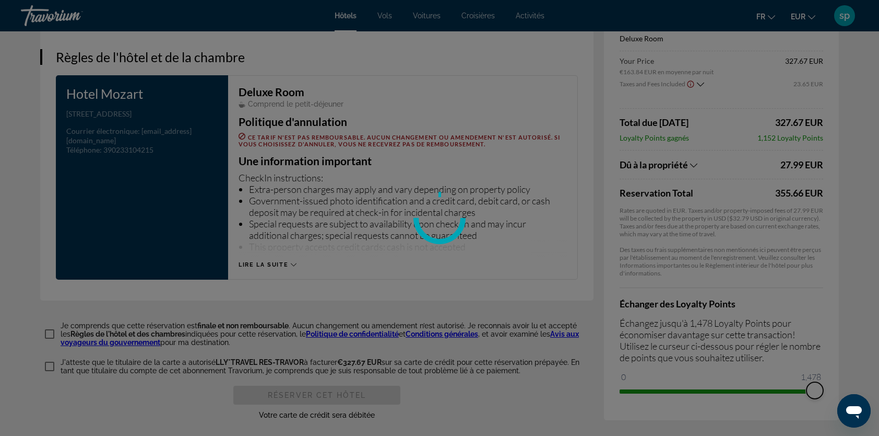
drag, startPoint x: 630, startPoint y: 384, endPoint x: 851, endPoint y: 362, distance: 222.5
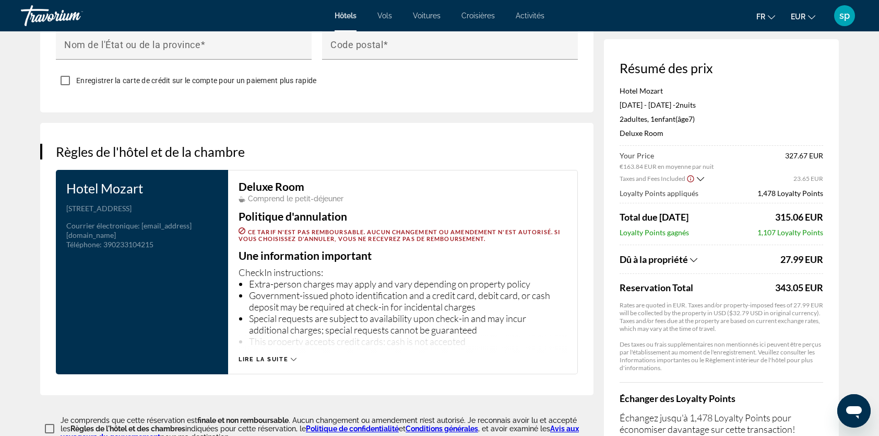
scroll to position [1292, 0]
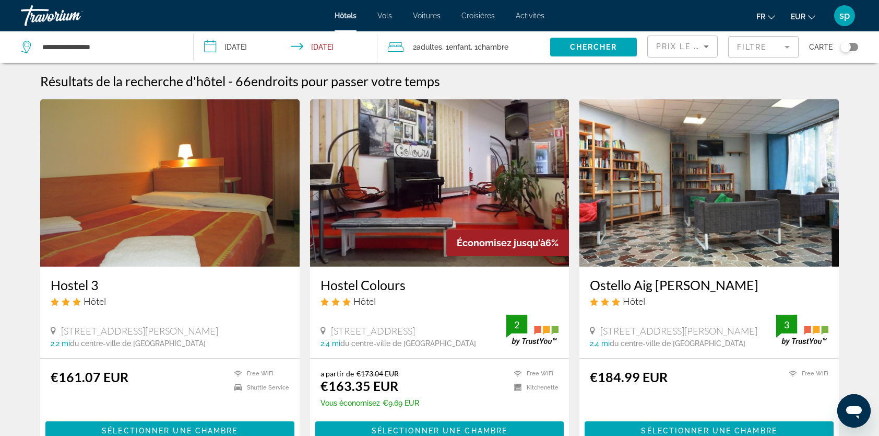
click at [700, 200] on img "Main content" at bounding box center [710, 182] width 260 height 167
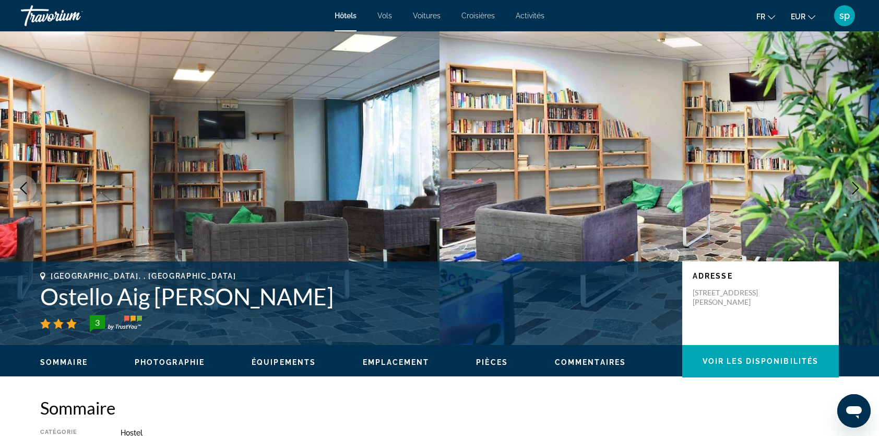
click at [854, 190] on icon "Next image" at bounding box center [856, 188] width 13 height 13
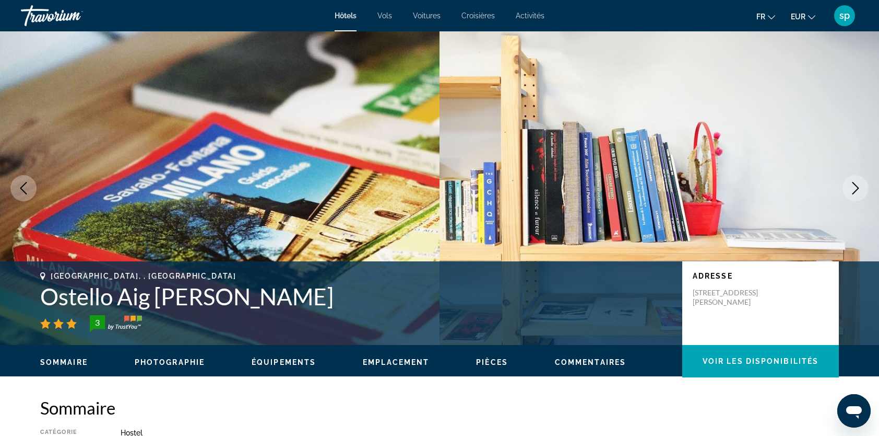
click at [854, 185] on icon "Next image" at bounding box center [856, 188] width 13 height 13
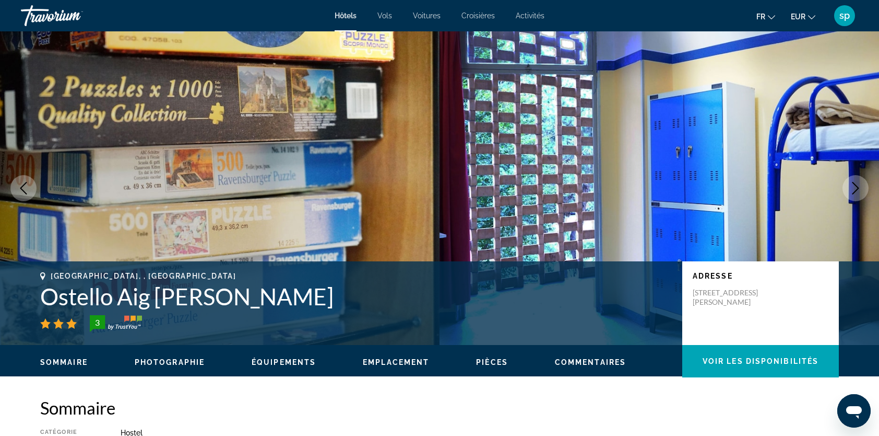
click at [854, 185] on icon "Next image" at bounding box center [856, 188] width 13 height 13
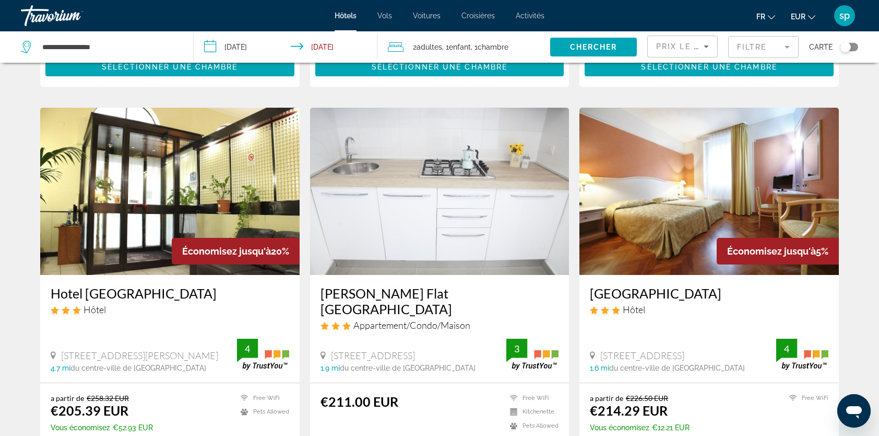
scroll to position [366, 0]
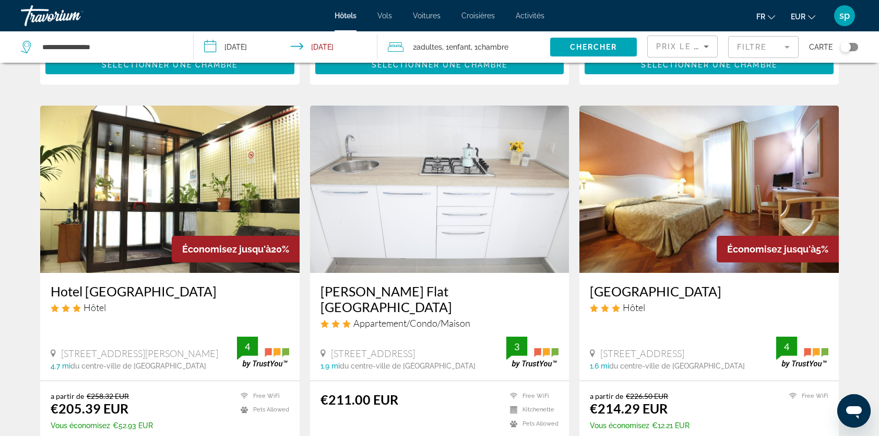
click at [705, 185] on img "Main content" at bounding box center [710, 188] width 260 height 167
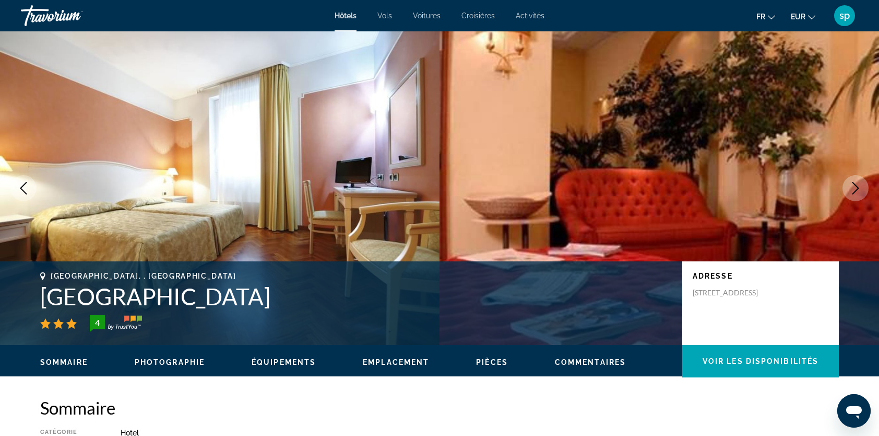
click at [854, 187] on icon "Next image" at bounding box center [856, 188] width 13 height 13
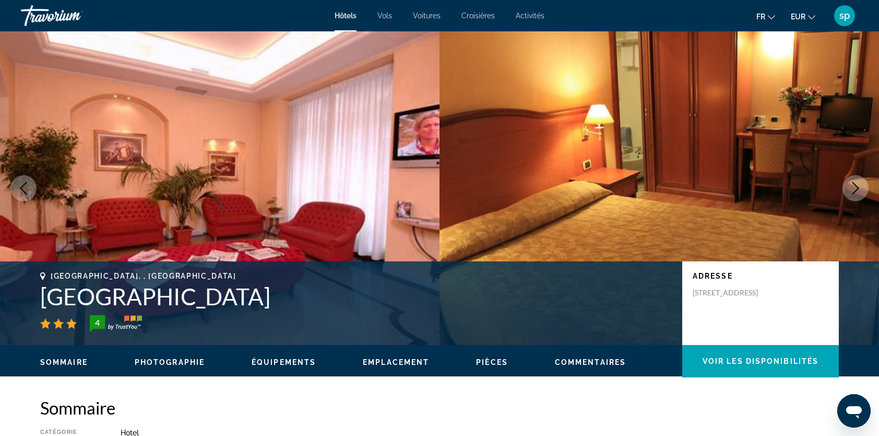
click at [853, 187] on icon "Next image" at bounding box center [856, 188] width 13 height 13
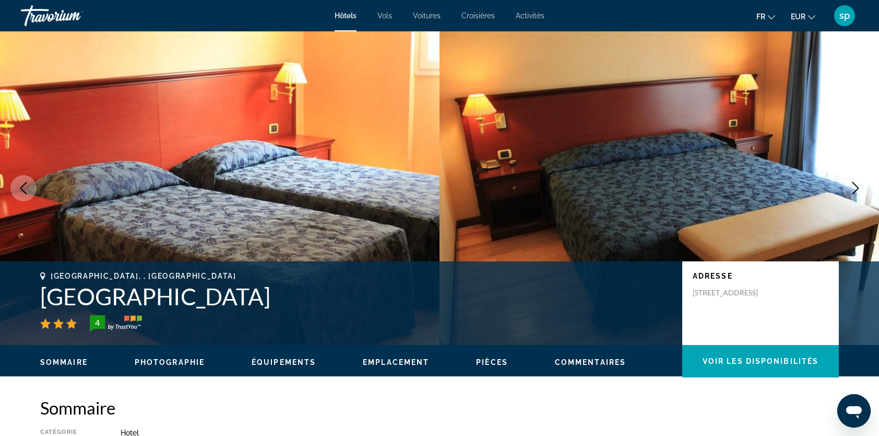
click at [852, 188] on icon "Next image" at bounding box center [856, 188] width 13 height 13
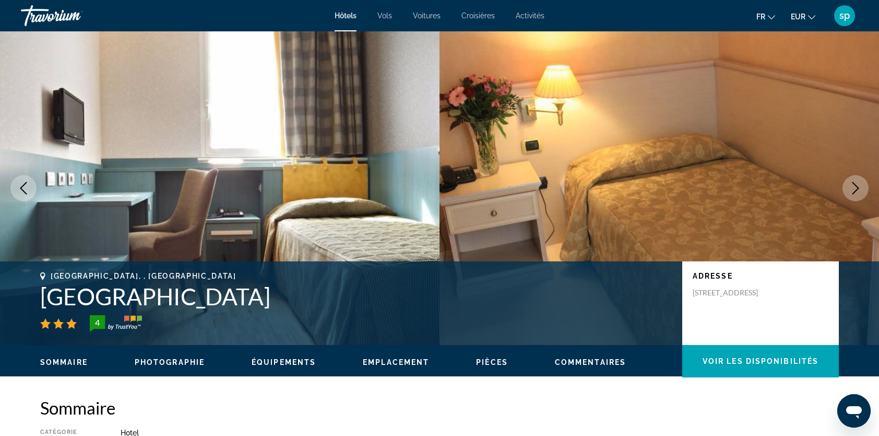
click at [852, 188] on icon "Next image" at bounding box center [856, 188] width 13 height 13
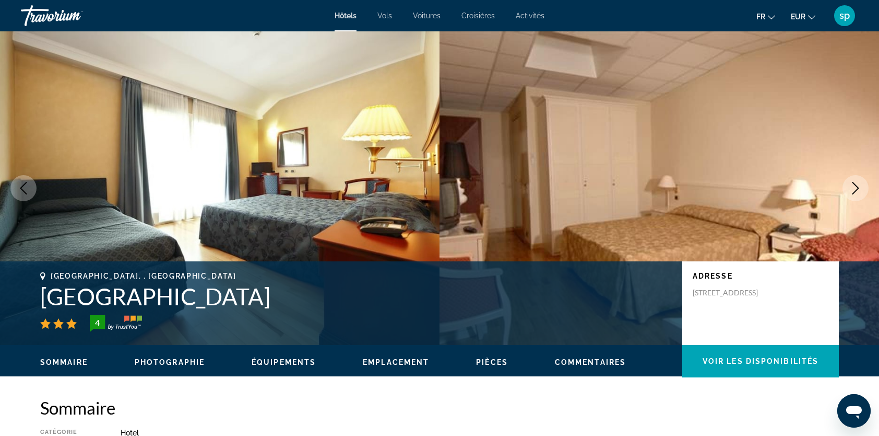
click at [850, 186] on icon "Next image" at bounding box center [856, 188] width 13 height 13
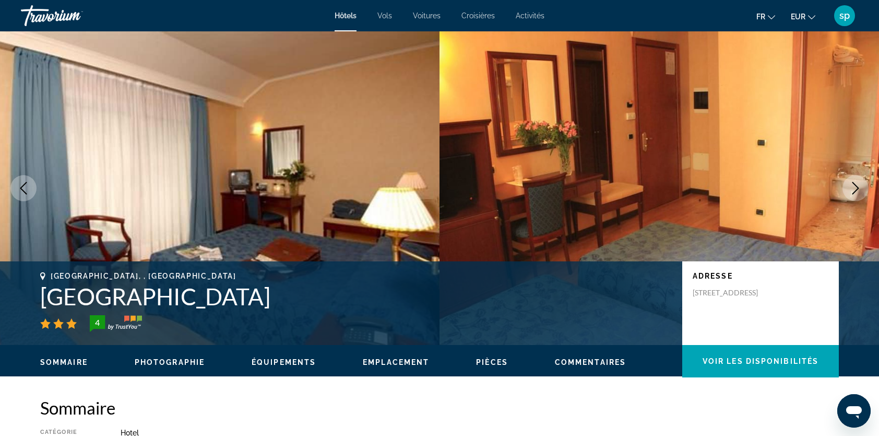
click at [849, 186] on button "Next image" at bounding box center [856, 188] width 26 height 26
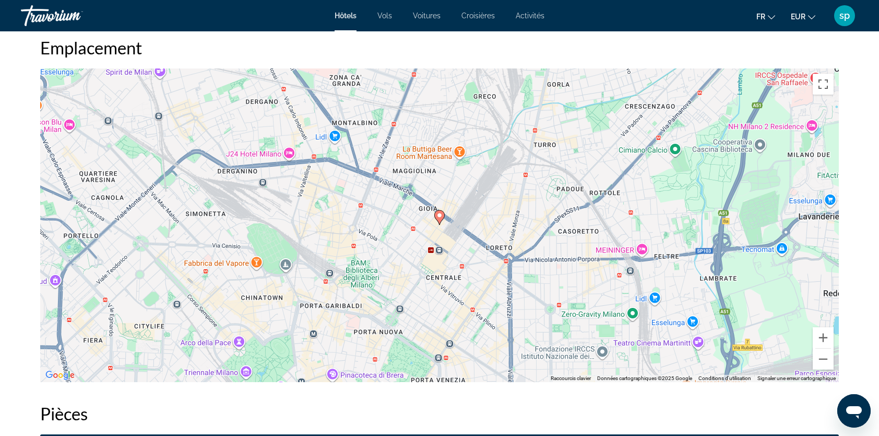
scroll to position [992, 0]
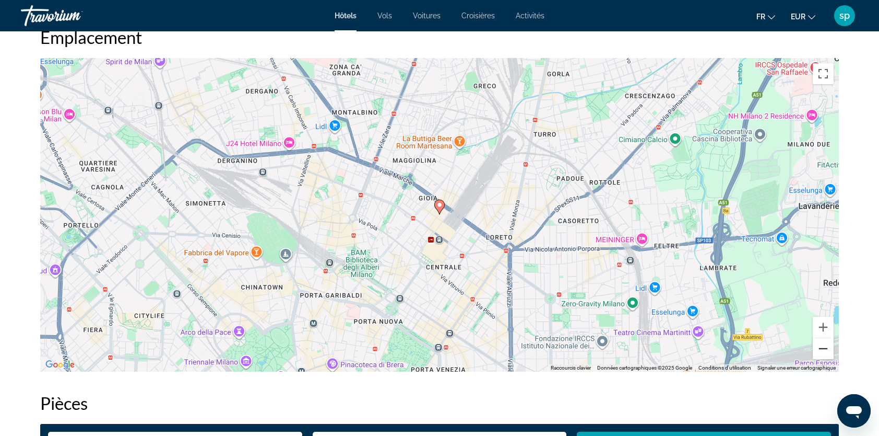
click at [826, 352] on button "Zoom arrière" at bounding box center [823, 348] width 21 height 21
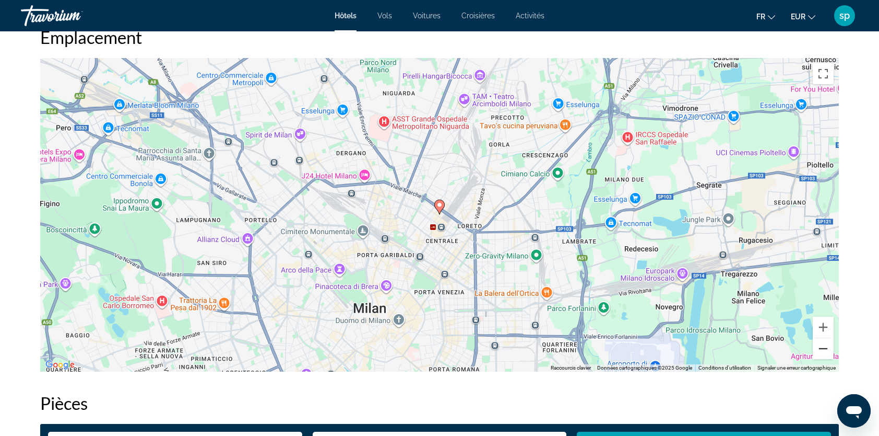
click at [826, 352] on button "Zoom arrière" at bounding box center [823, 348] width 21 height 21
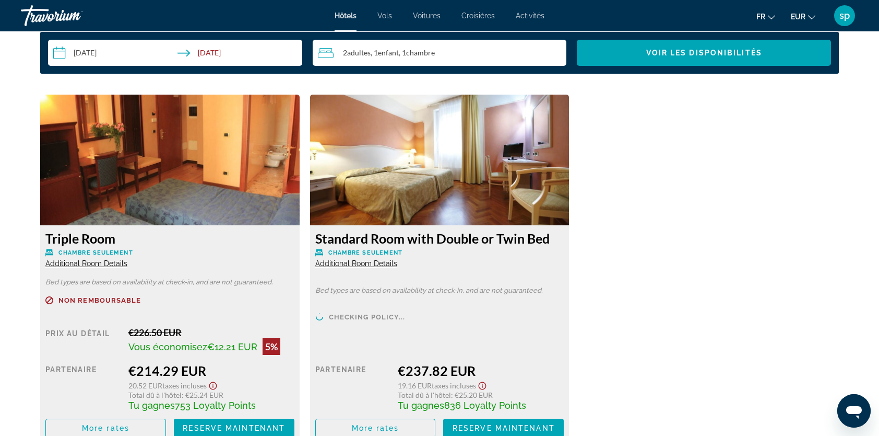
scroll to position [1410, 0]
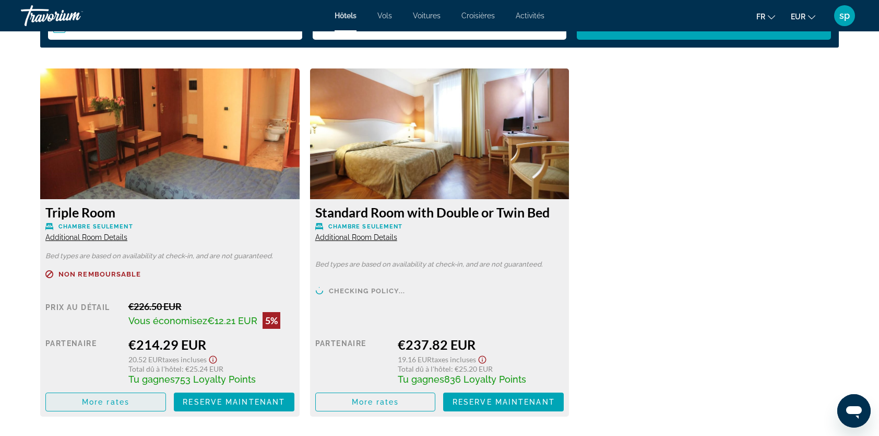
click at [105, 407] on span "Main content" at bounding box center [106, 401] width 120 height 25
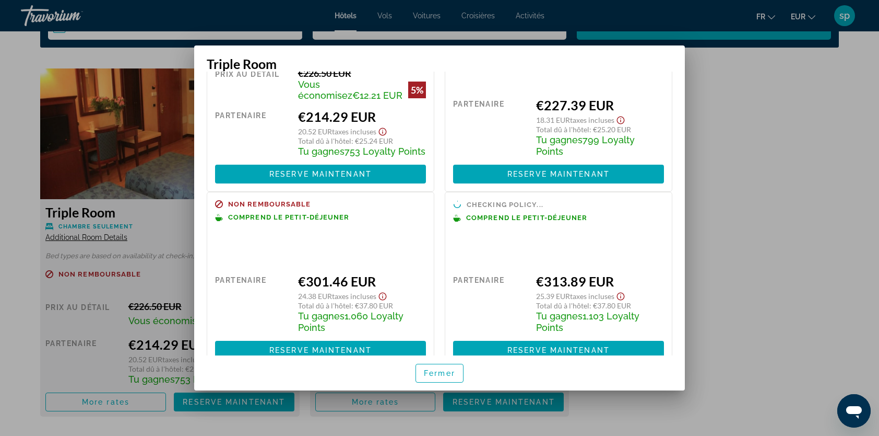
scroll to position [104, 0]
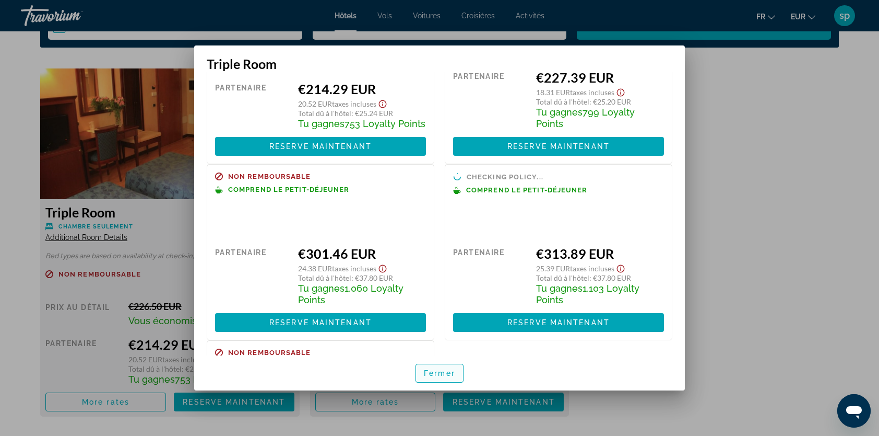
click at [449, 376] on span "Fermer" at bounding box center [439, 373] width 31 height 8
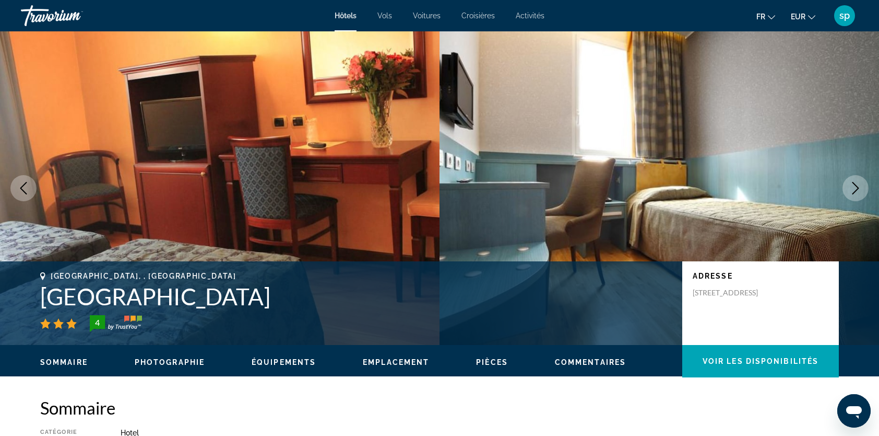
scroll to position [1410, 0]
